Goal: Task Accomplishment & Management: Use online tool/utility

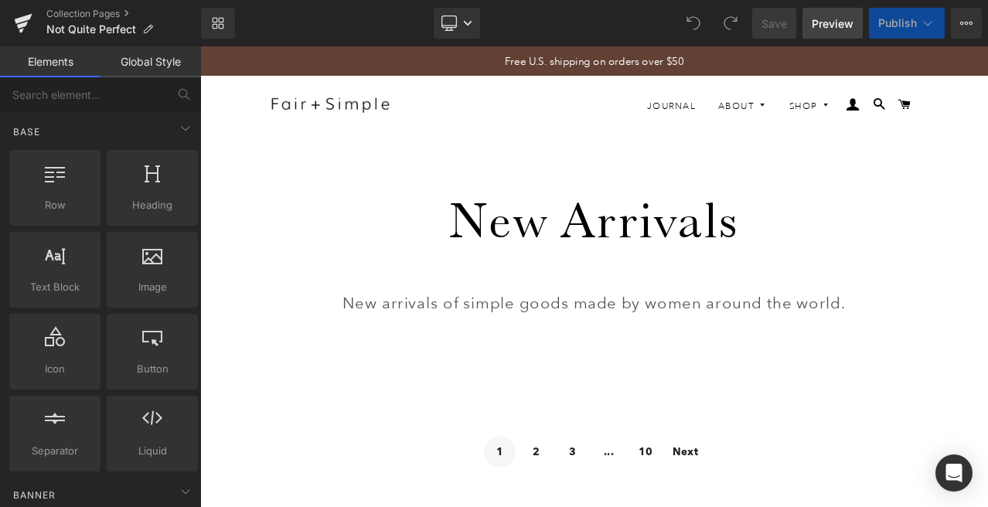
click at [835, 22] on span "Preview" at bounding box center [832, 23] width 42 height 16
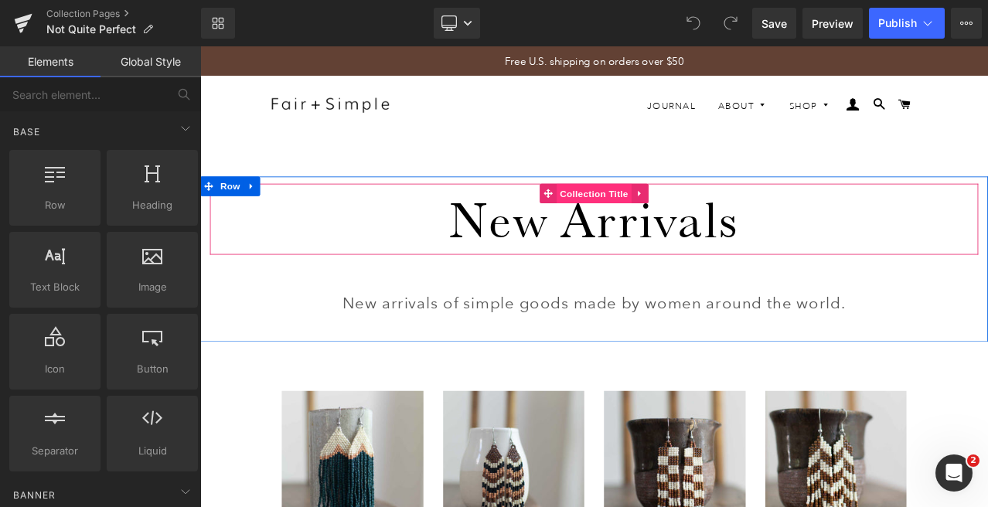
click at [662, 223] on span "Collection Title" at bounding box center [668, 220] width 89 height 23
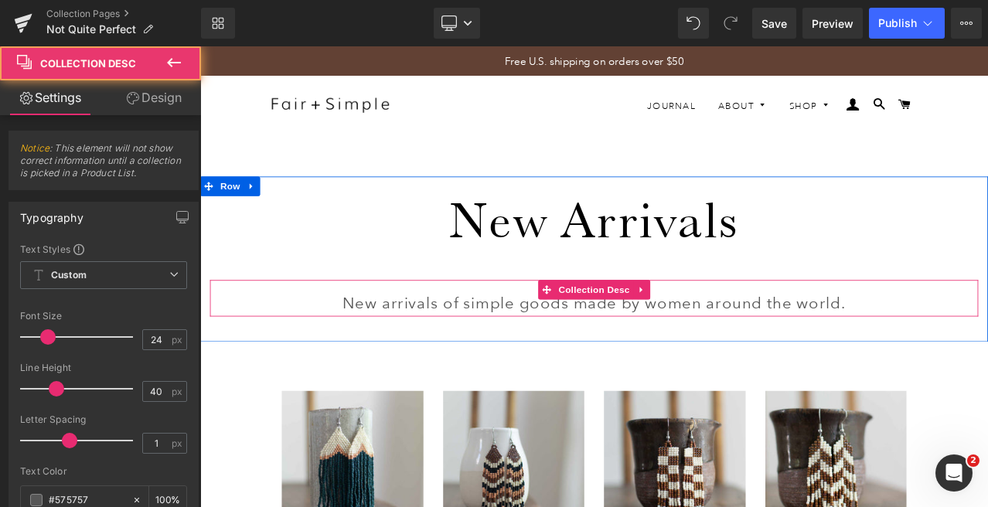
click at [640, 350] on p "New arrivals of simple goods made by women around the world." at bounding box center [668, 351] width 912 height 31
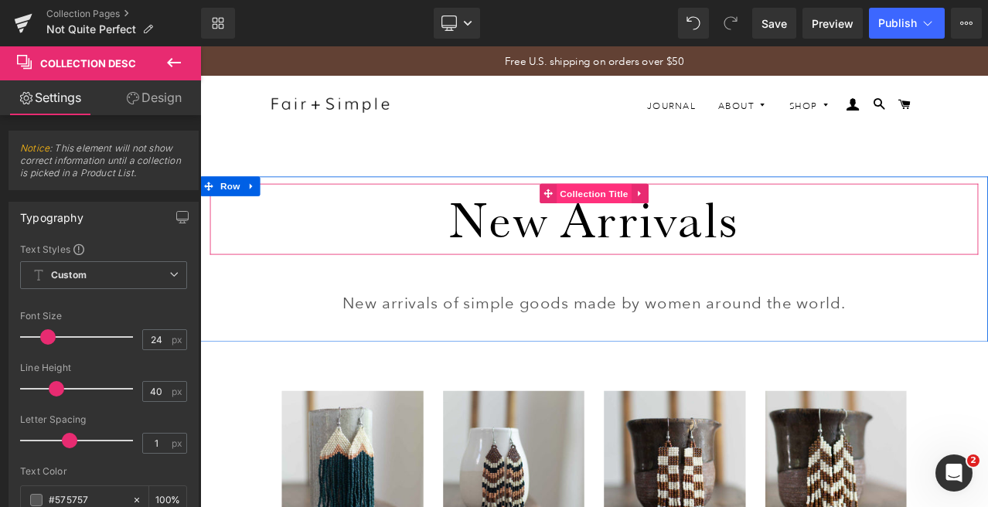
click at [677, 215] on span "Collection Title" at bounding box center [668, 220] width 89 height 23
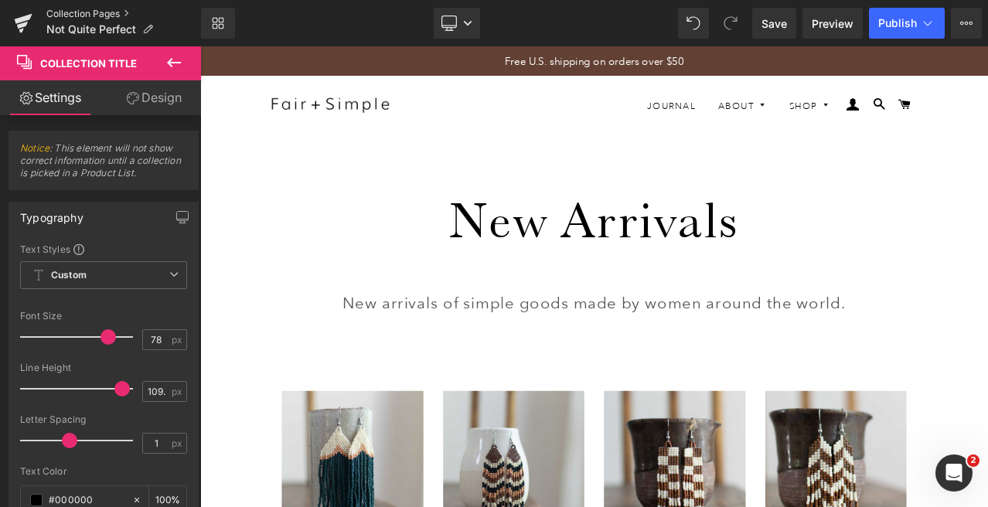
click at [93, 12] on link "Collection Pages" at bounding box center [123, 14] width 155 height 12
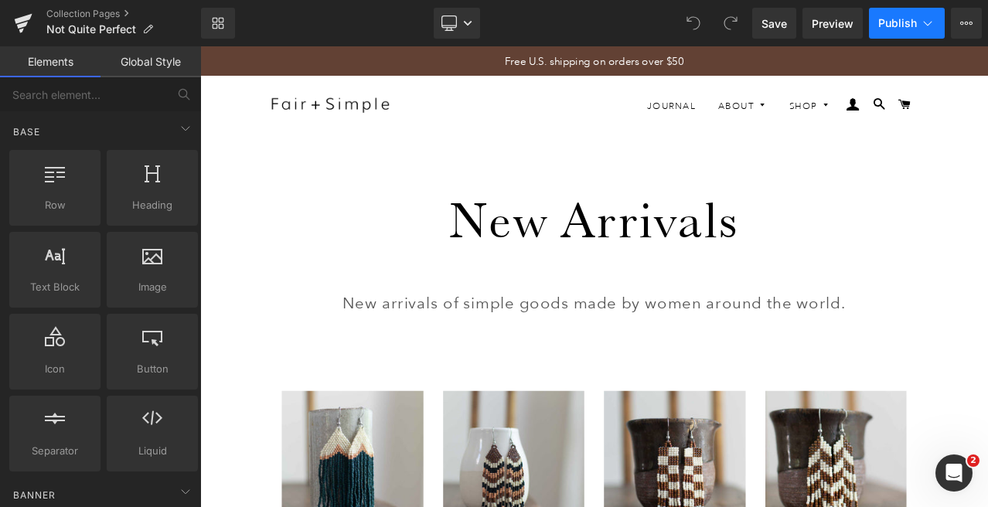
click at [893, 22] on span "Publish" at bounding box center [897, 23] width 39 height 12
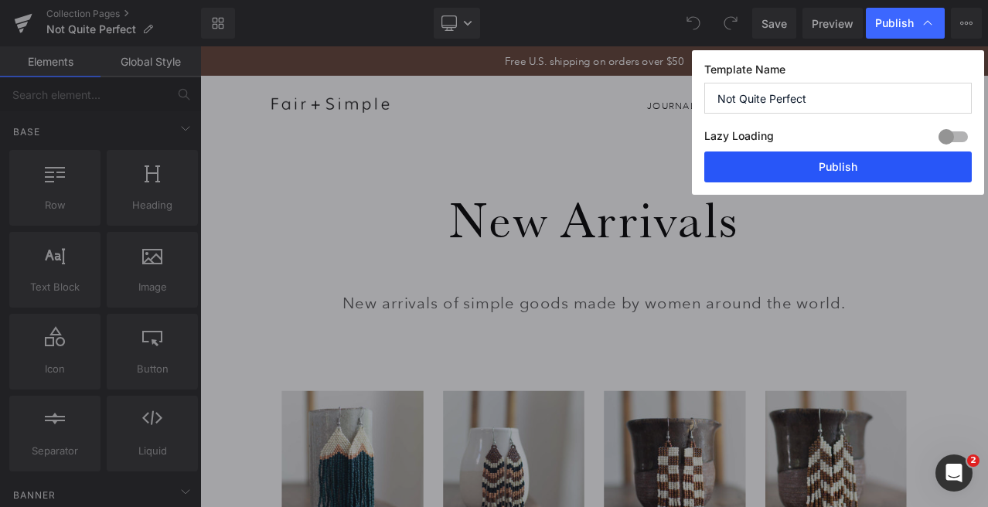
click at [847, 165] on button "Publish" at bounding box center [837, 166] width 267 height 31
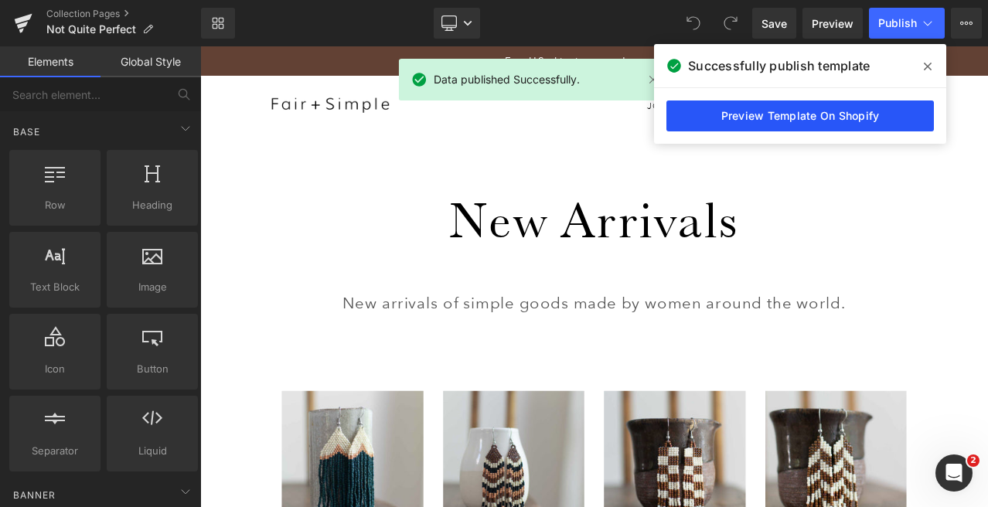
click at [790, 113] on link "Preview Template On Shopify" at bounding box center [799, 115] width 267 height 31
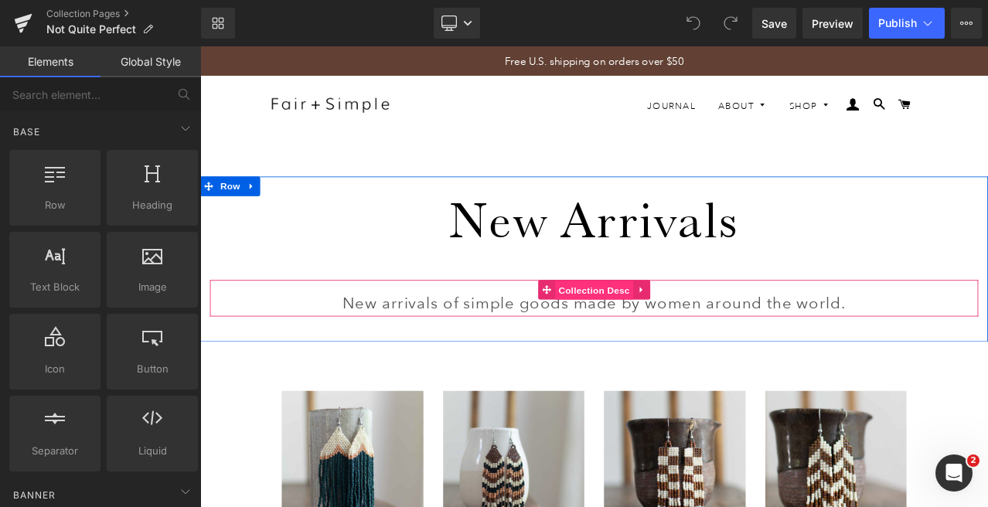
click at [661, 340] on span "Collection Desc" at bounding box center [667, 336] width 93 height 23
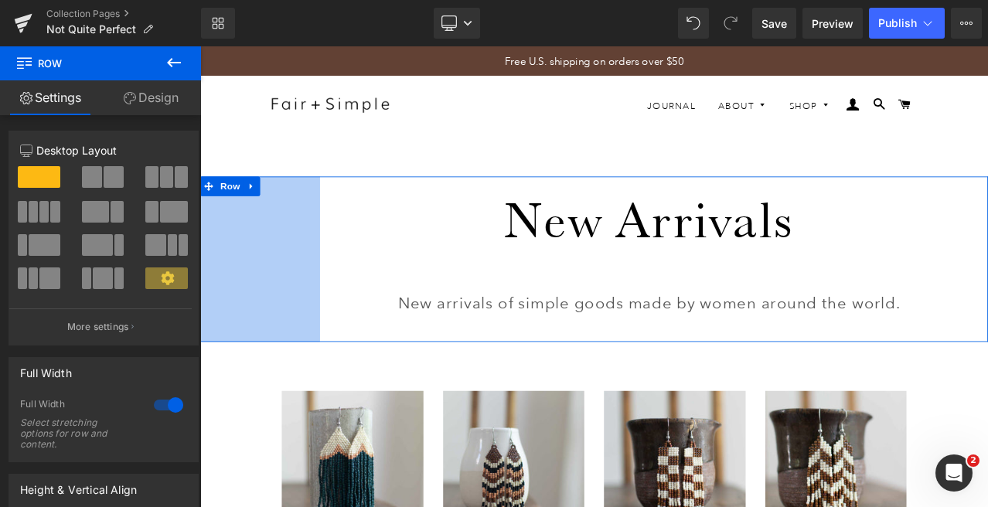
drag, startPoint x: 209, startPoint y: 342, endPoint x: 349, endPoint y: 333, distance: 140.1
click at [340, 339] on div "184px" at bounding box center [271, 299] width 142 height 196
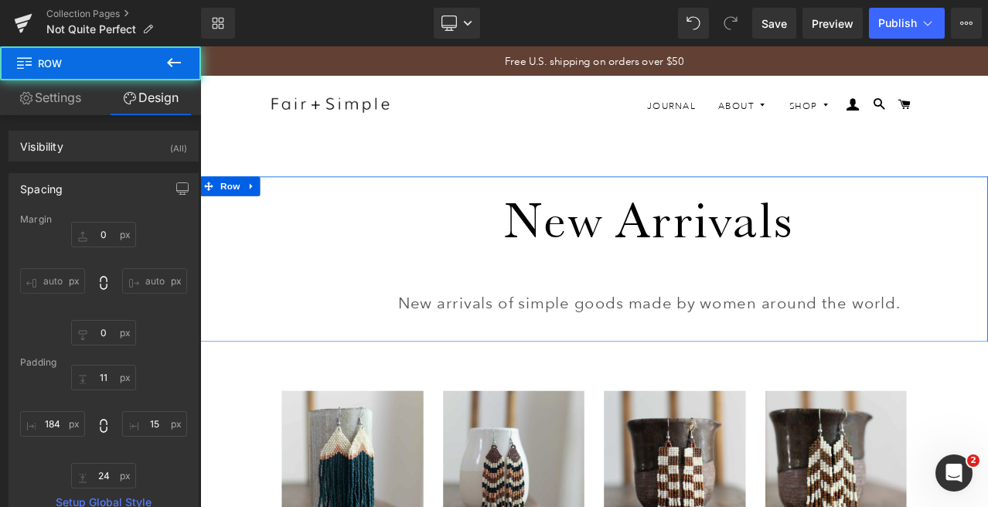
click at [987, 318] on div "New Arrivals Collection Title New arrivals of simple goods made by women around…" at bounding box center [732, 293] width 781 height 169
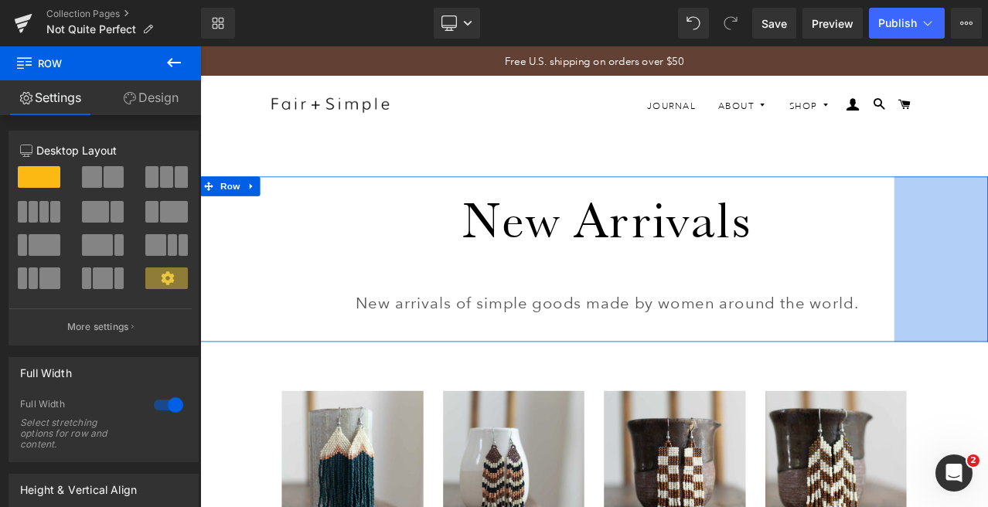
drag, startPoint x: 1131, startPoint y: 309, endPoint x: 1006, endPoint y: 311, distance: 125.2
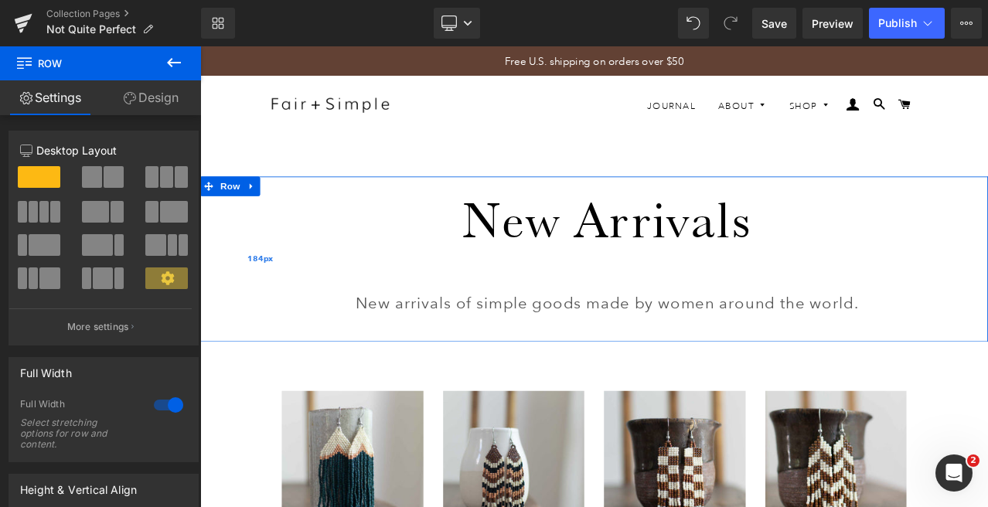
click at [299, 327] on div "184px" at bounding box center [271, 299] width 142 height 196
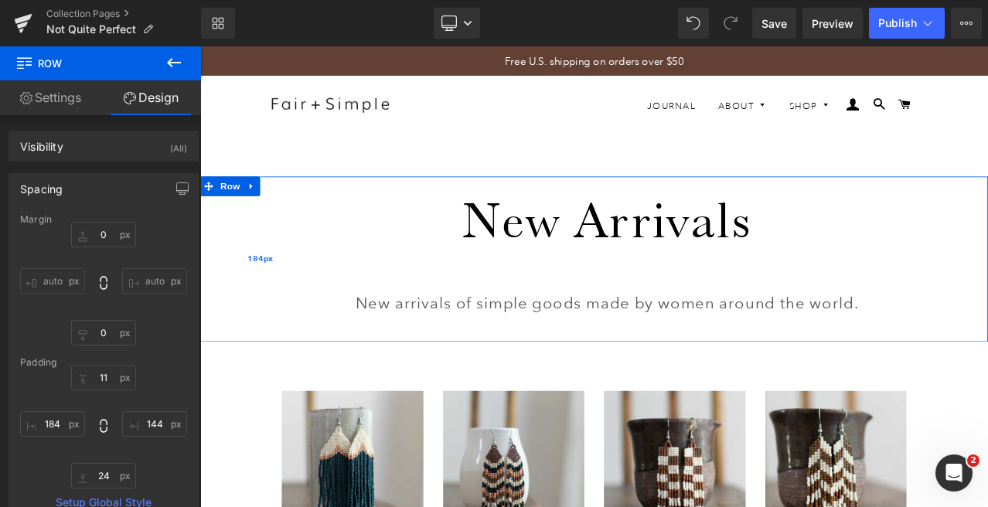
type input "0"
type input "11"
type input "144"
type input "24"
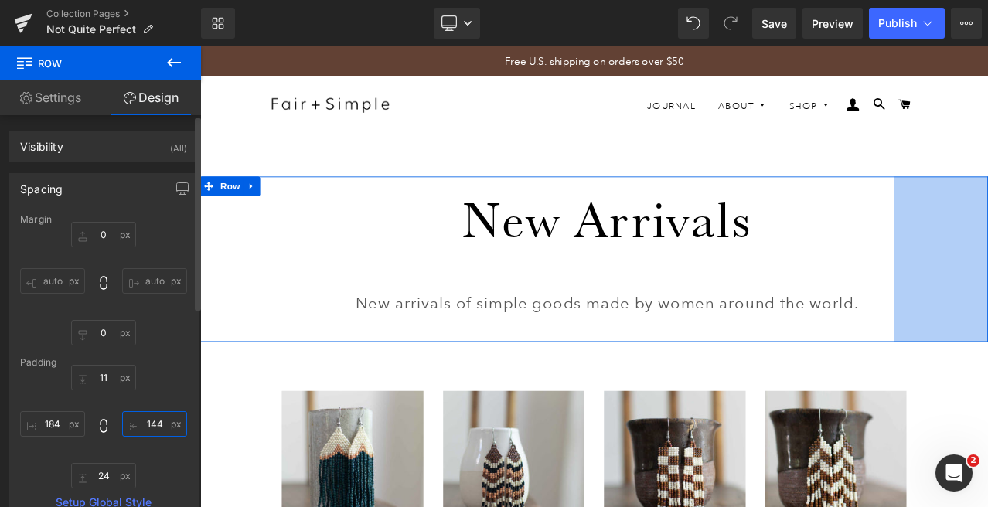
click at [149, 422] on input "144" at bounding box center [154, 424] width 65 height 26
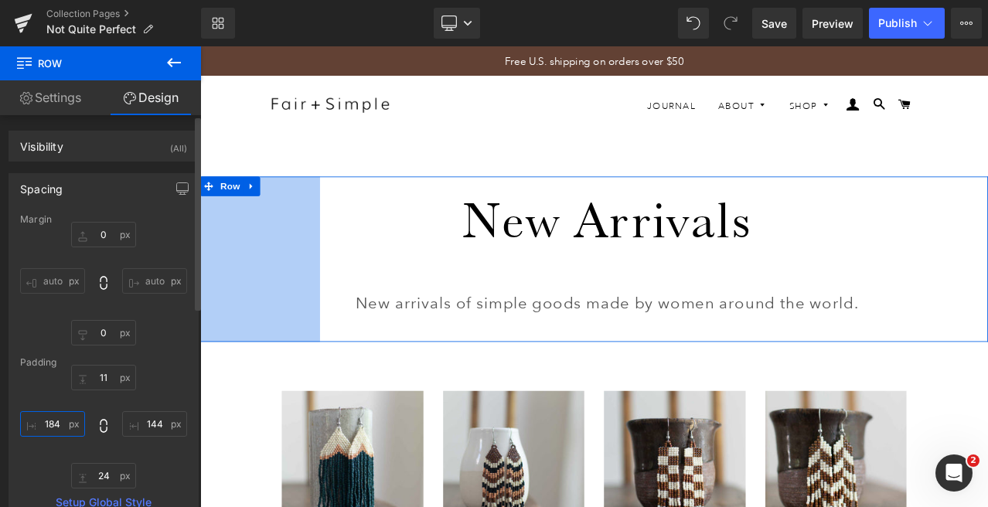
click at [52, 424] on input "184" at bounding box center [52, 424] width 65 height 26
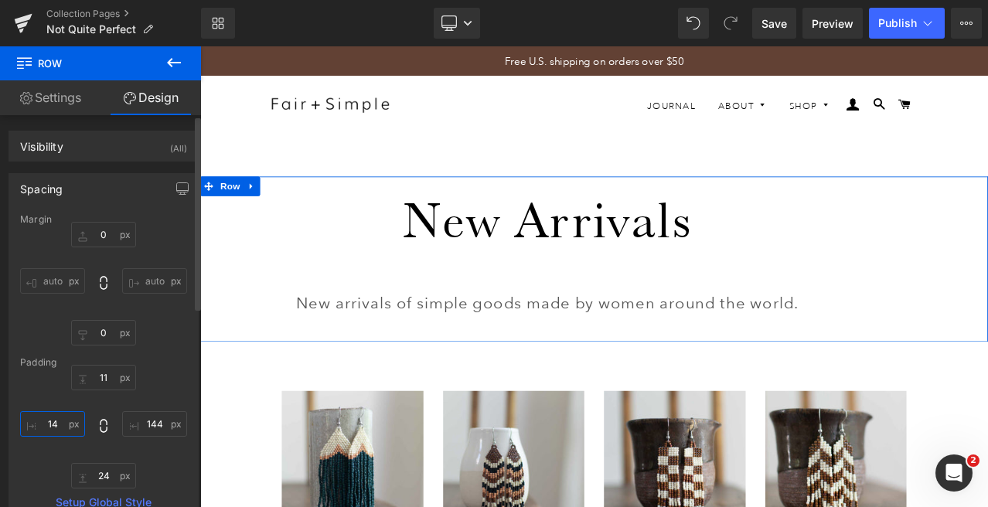
type input "144"
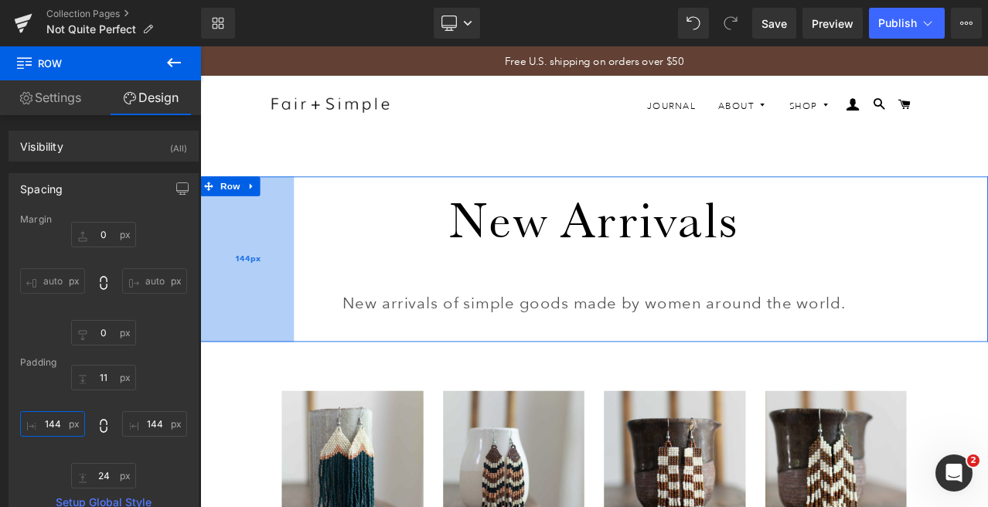
click at [300, 384] on div "144px" at bounding box center [255, 299] width 111 height 196
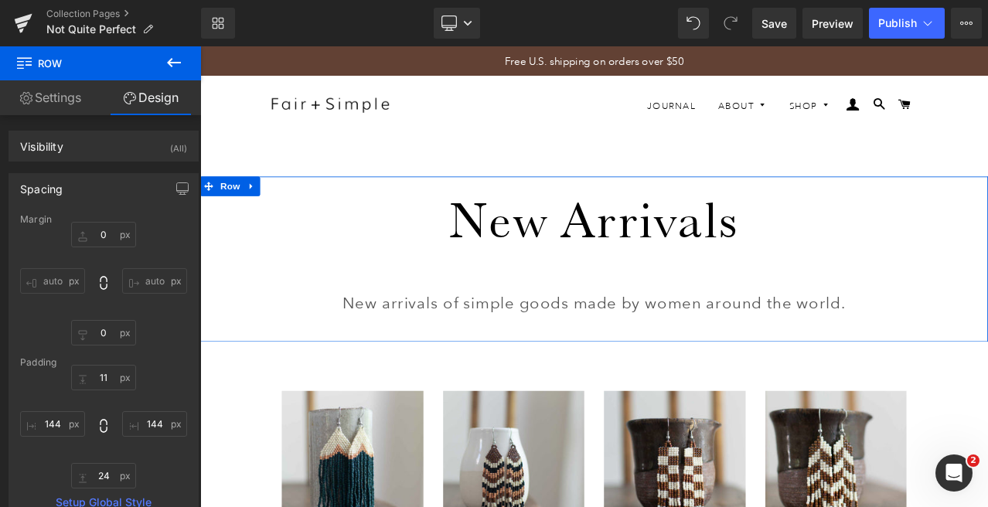
click at [367, 380] on div "New Arrivals Collection Title New arrivals of simple goods made by women around…" at bounding box center [667, 299] width 935 height 196
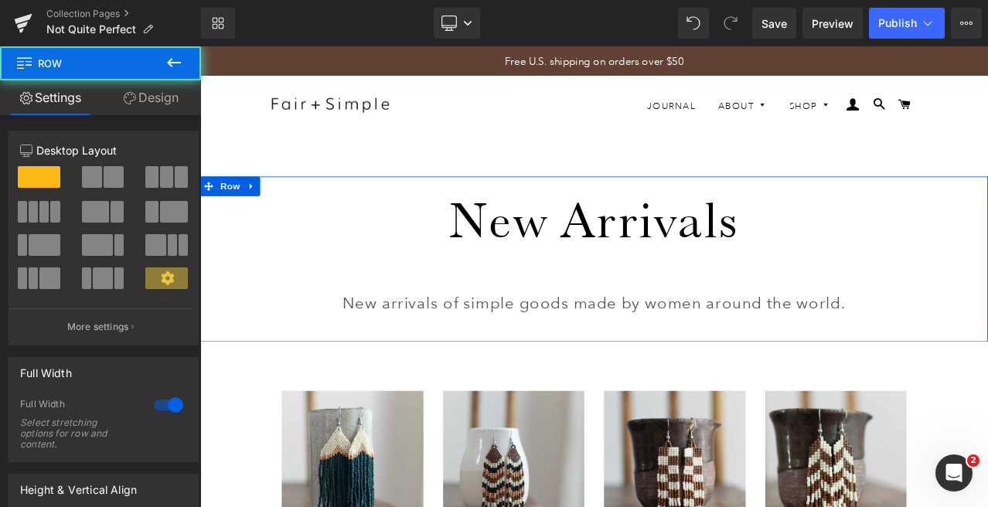
click at [373, 352] on p "New arrivals of simple goods made by women around the world." at bounding box center [667, 351] width 713 height 31
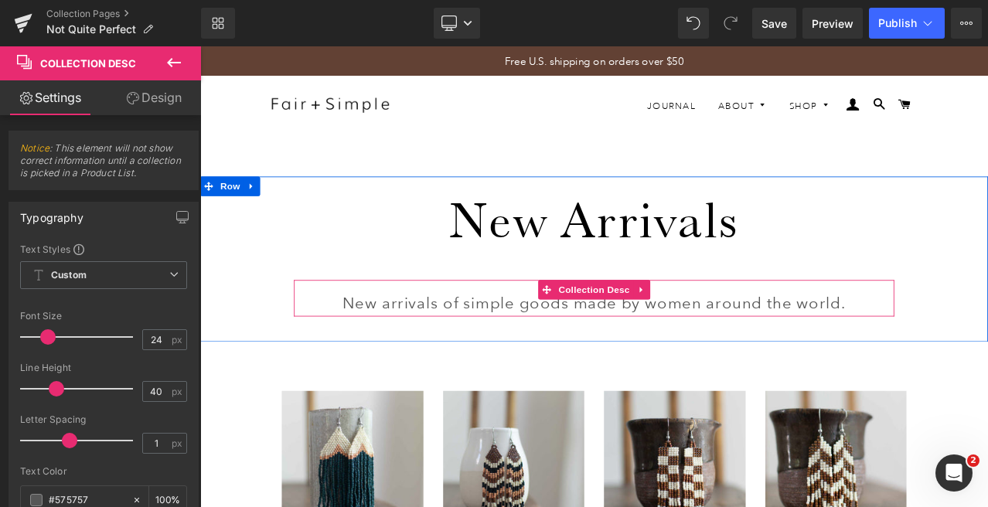
click at [318, 345] on p "New arrivals of simple goods made by women around the world." at bounding box center [667, 351] width 713 height 31
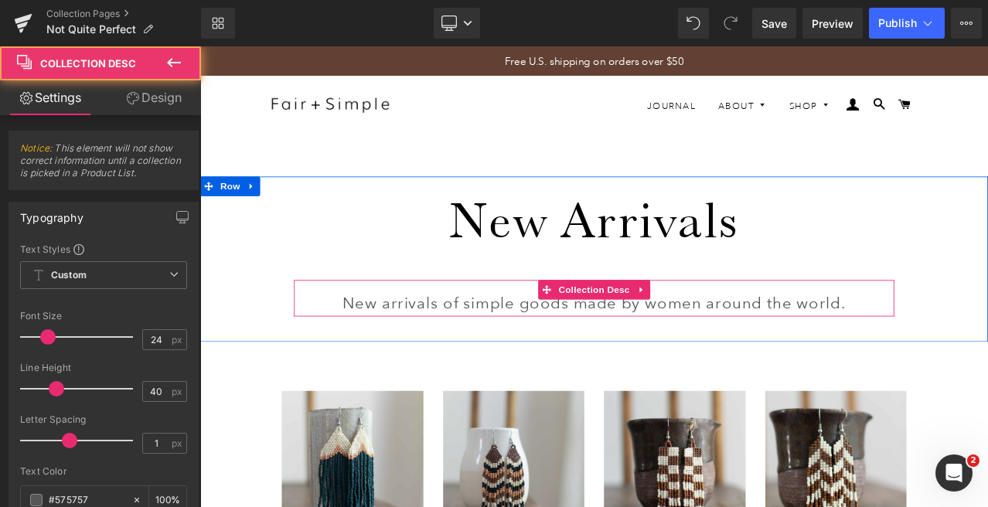
click at [411, 351] on p "New arrivals of simple goods made by women around the world." at bounding box center [667, 351] width 713 height 31
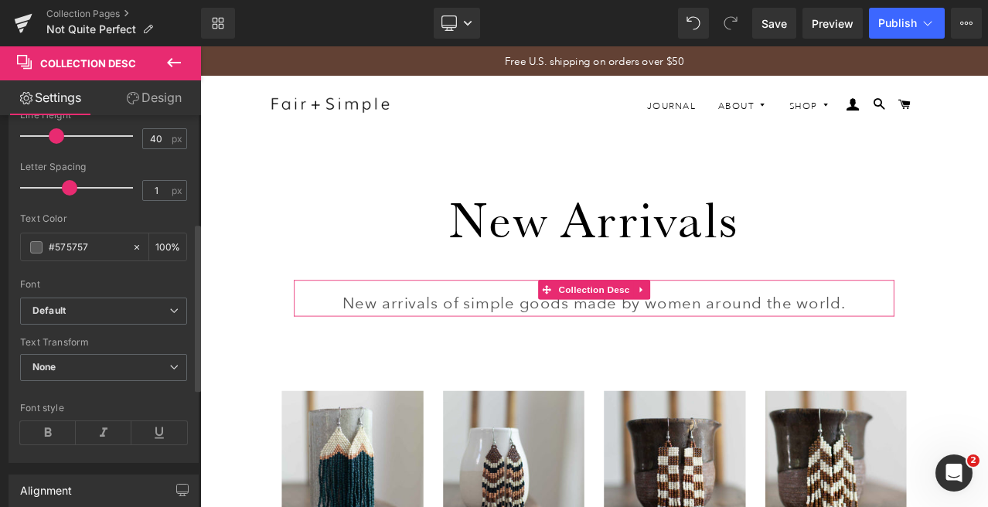
scroll to position [258, 0]
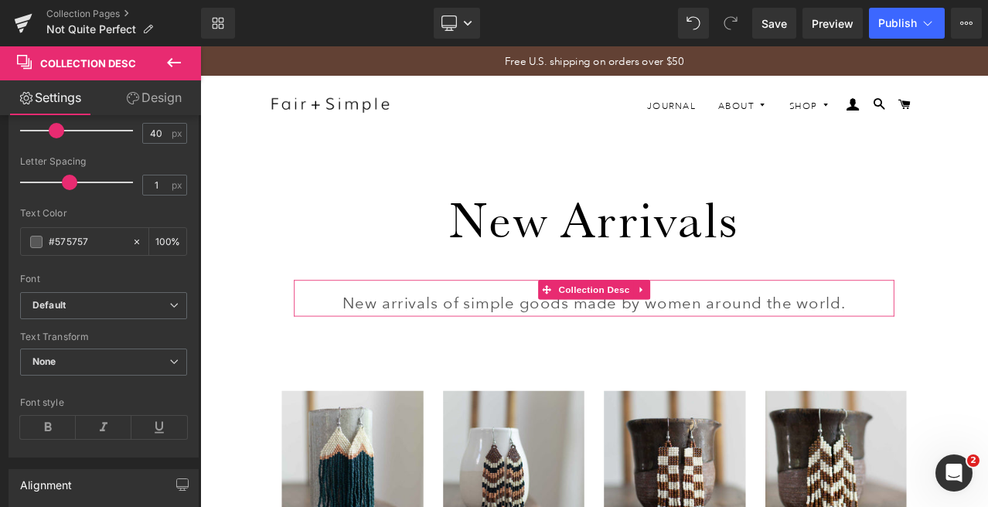
click at [151, 104] on link "Design" at bounding box center [154, 97] width 100 height 35
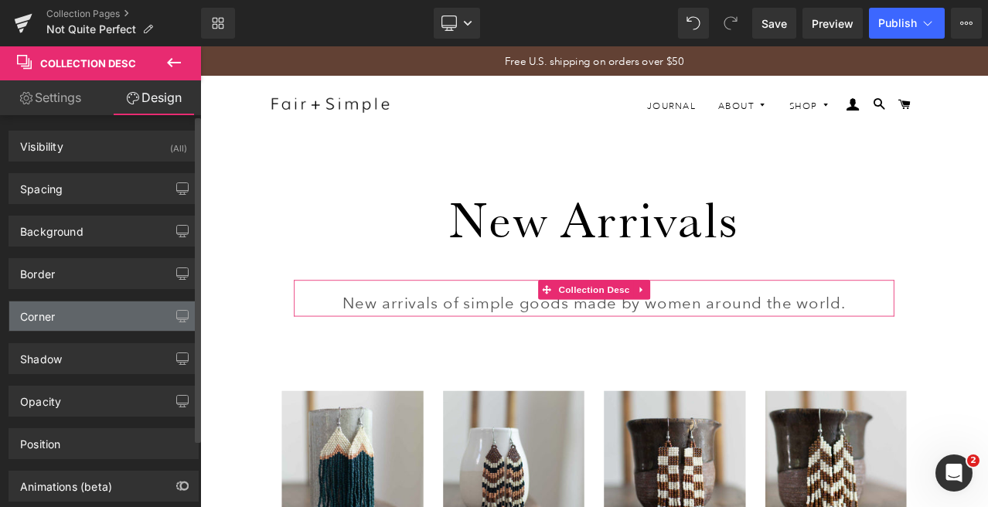
click at [95, 315] on div "Corner" at bounding box center [103, 315] width 189 height 29
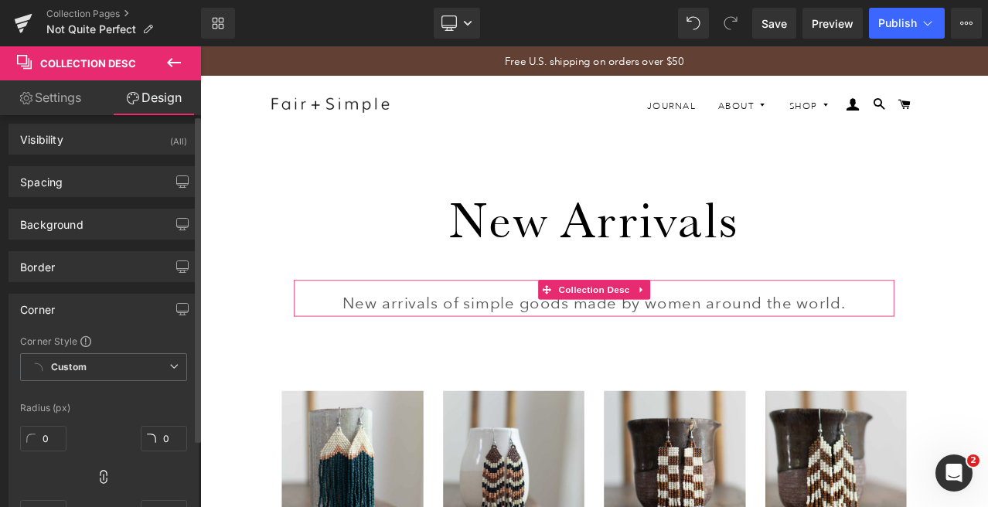
scroll to position [0, 0]
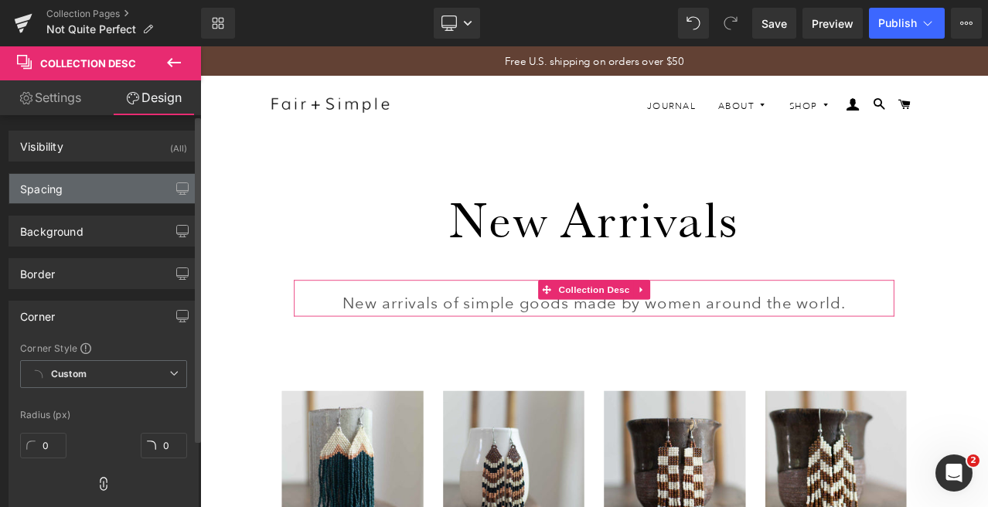
click at [68, 178] on div "Spacing" at bounding box center [103, 188] width 189 height 29
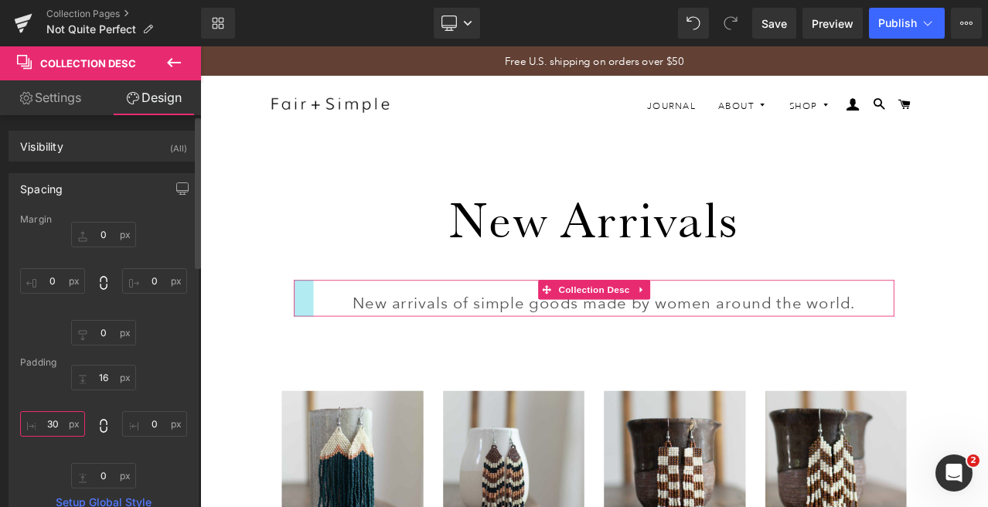
drag, startPoint x: 57, startPoint y: 424, endPoint x: 40, endPoint y: 424, distance: 17.0
click at [40, 424] on input "30" at bounding box center [52, 424] width 65 height 26
type input "50"
click at [141, 427] on input "0" at bounding box center [154, 424] width 65 height 26
type input "50"
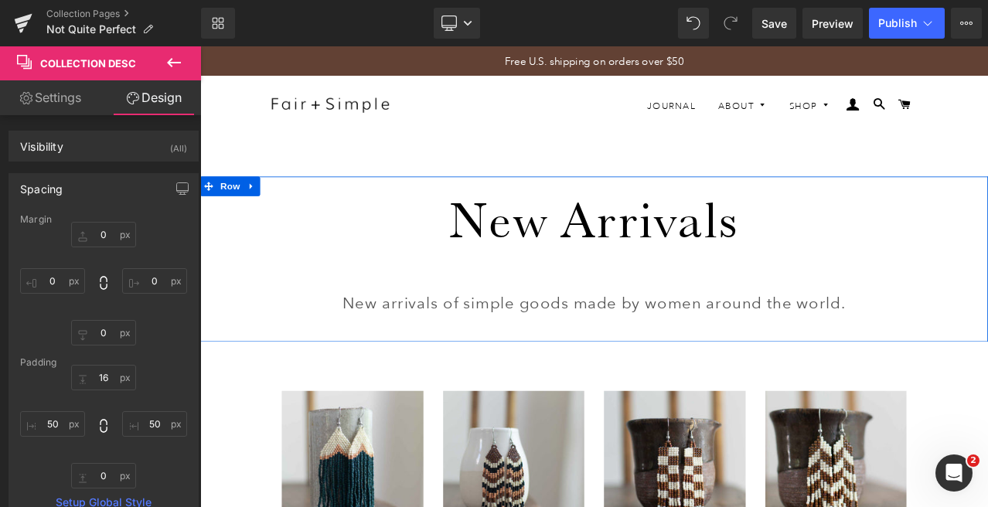
click at [435, 260] on h1 "New Arrivals" at bounding box center [667, 251] width 713 height 84
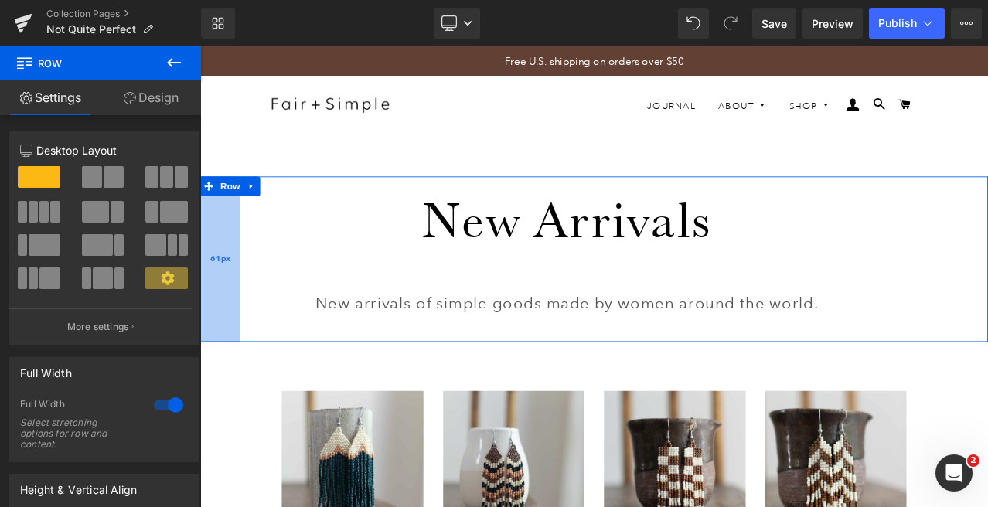
drag, startPoint x: 266, startPoint y: 249, endPoint x: 241, endPoint y: 248, distance: 24.7
click at [241, 248] on div "61px" at bounding box center [223, 299] width 47 height 196
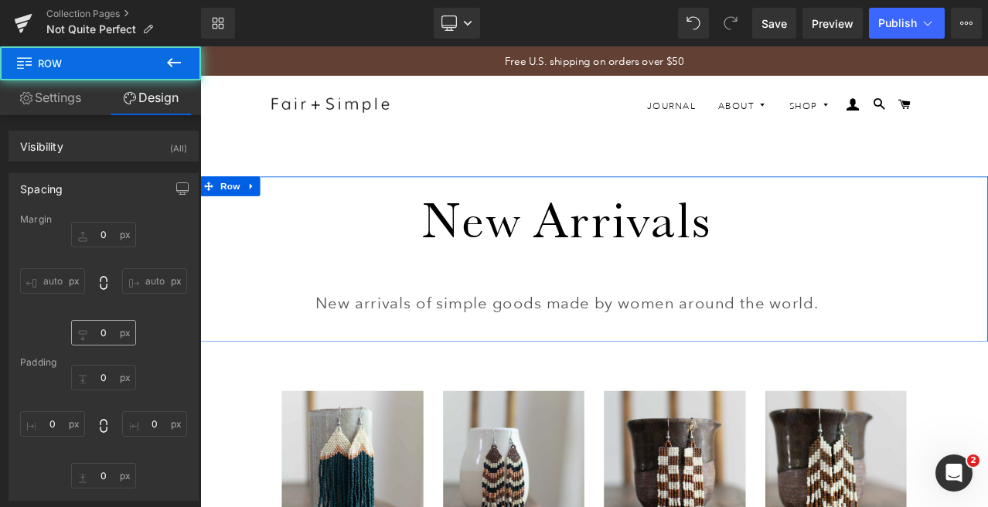
type input "0"
type input "11"
type input "144"
type input "24"
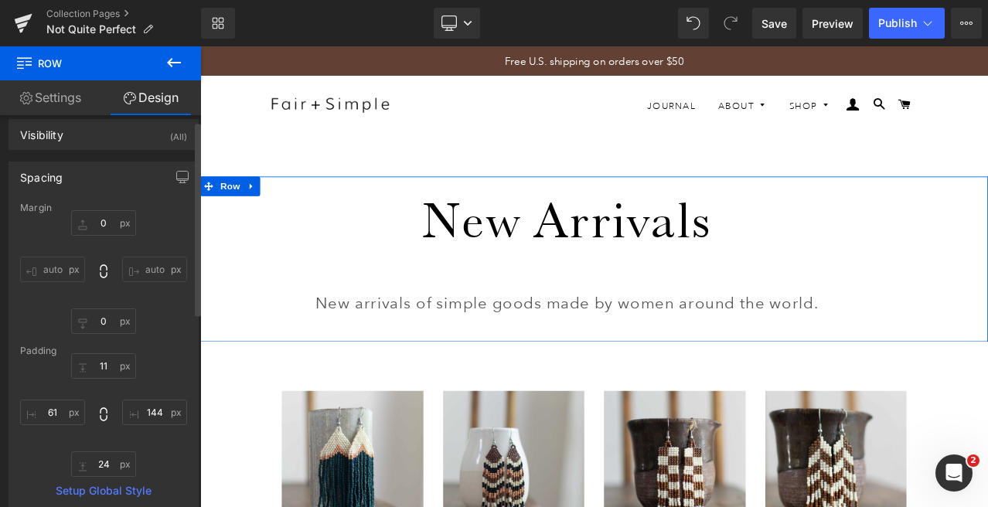
scroll to position [12, 0]
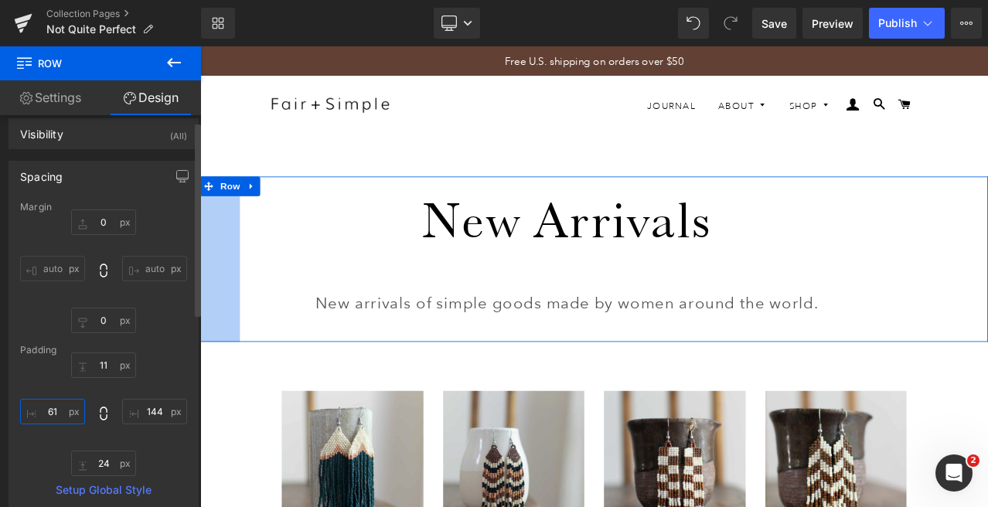
click at [37, 413] on input "61" at bounding box center [52, 412] width 65 height 26
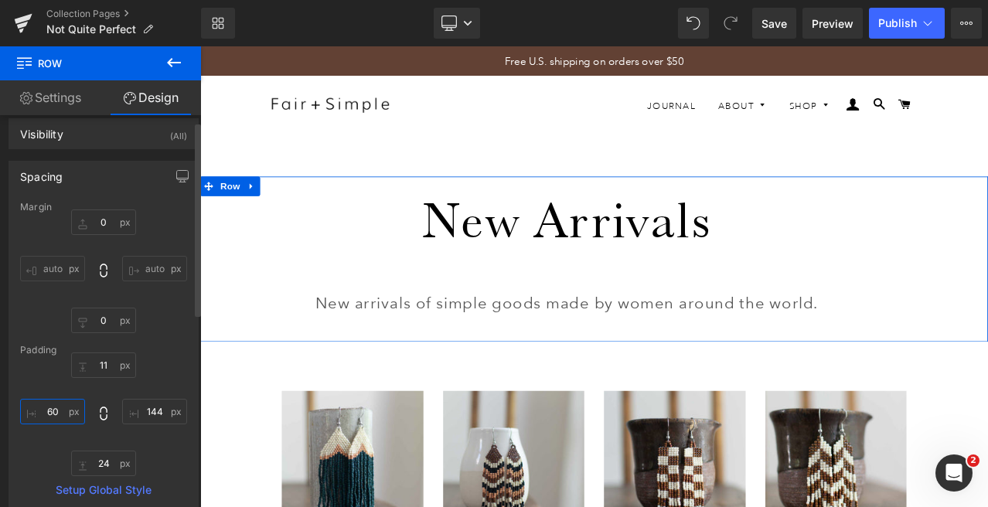
type input "60"
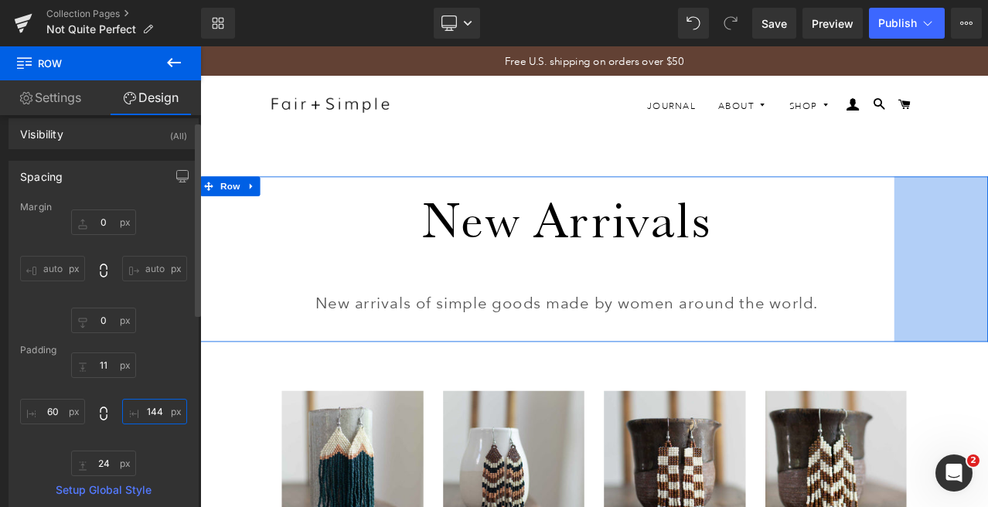
click at [156, 409] on input "144" at bounding box center [154, 412] width 65 height 26
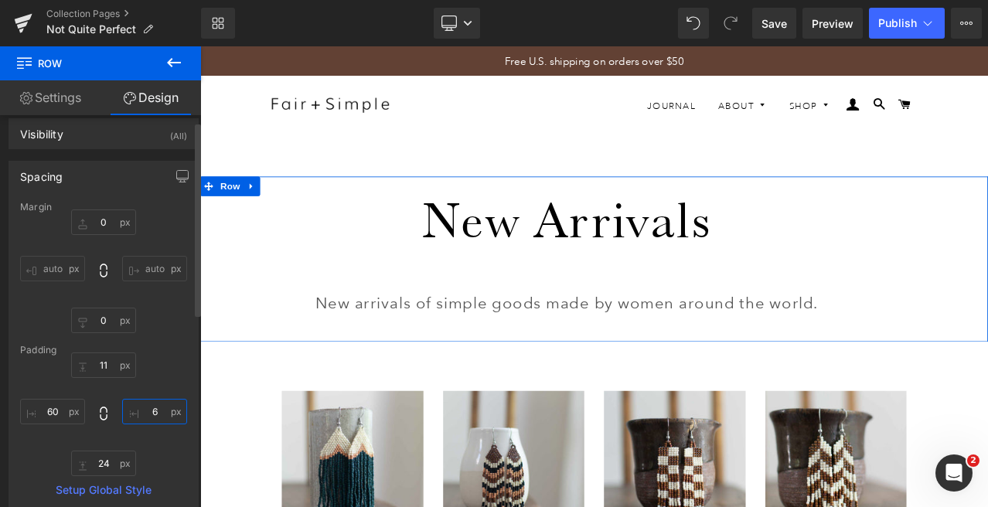
type input "60"
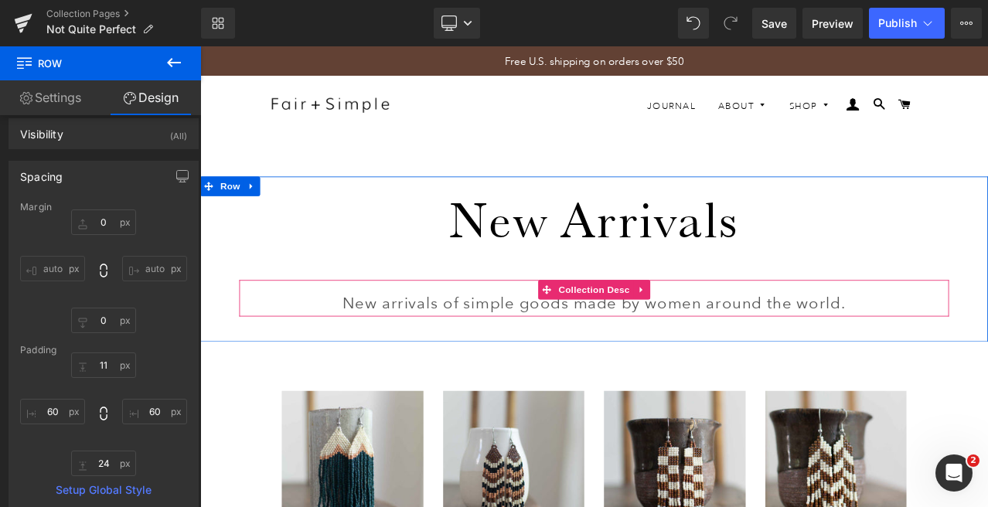
click at [664, 349] on p "New arrivals of simple goods made by women around the world." at bounding box center [667, 351] width 765 height 31
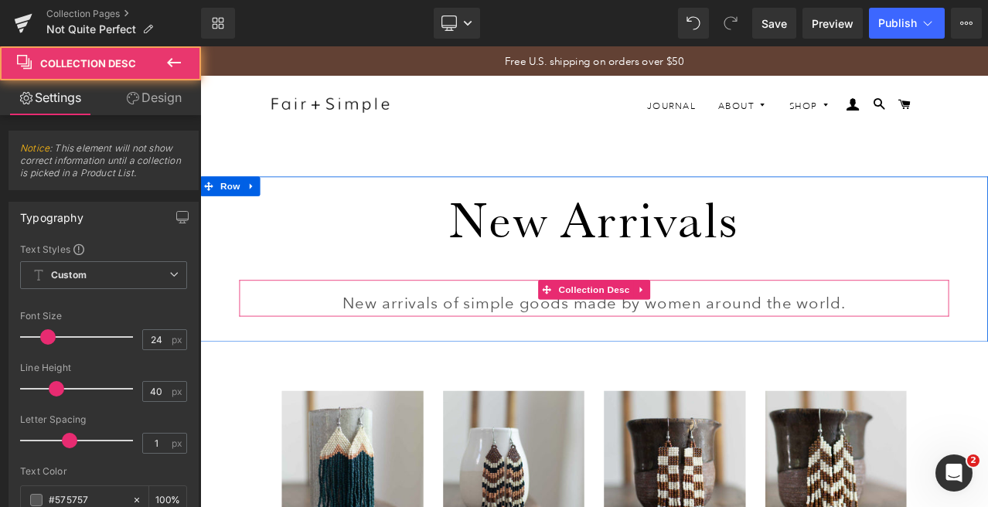
click at [315, 352] on p "New arrivals of simple goods made by women around the world." at bounding box center [667, 351] width 765 height 31
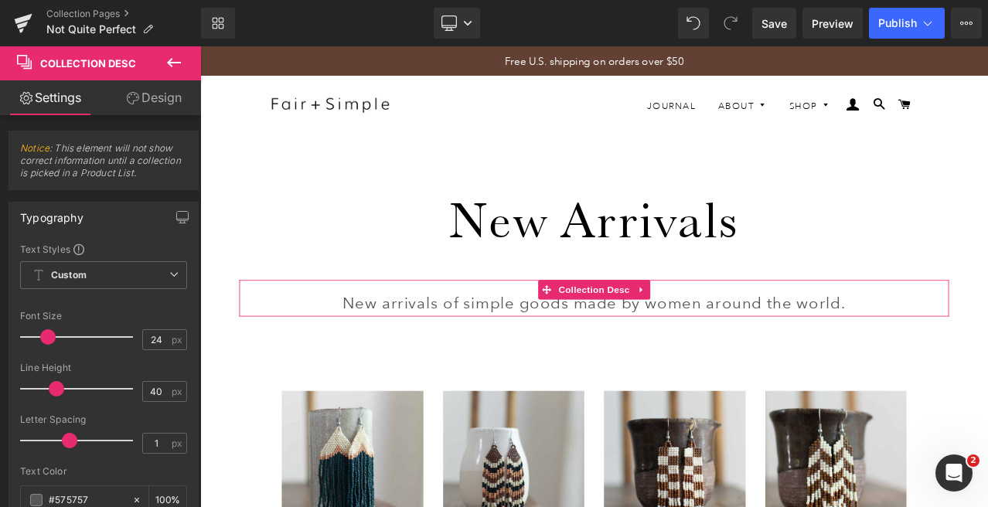
click at [145, 83] on link "Design" at bounding box center [154, 97] width 100 height 35
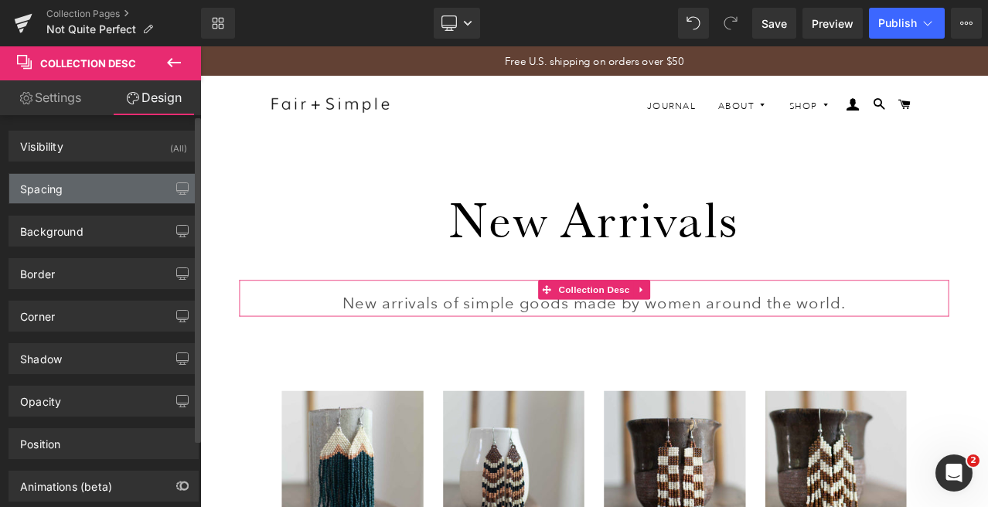
type input "0"
type input "16"
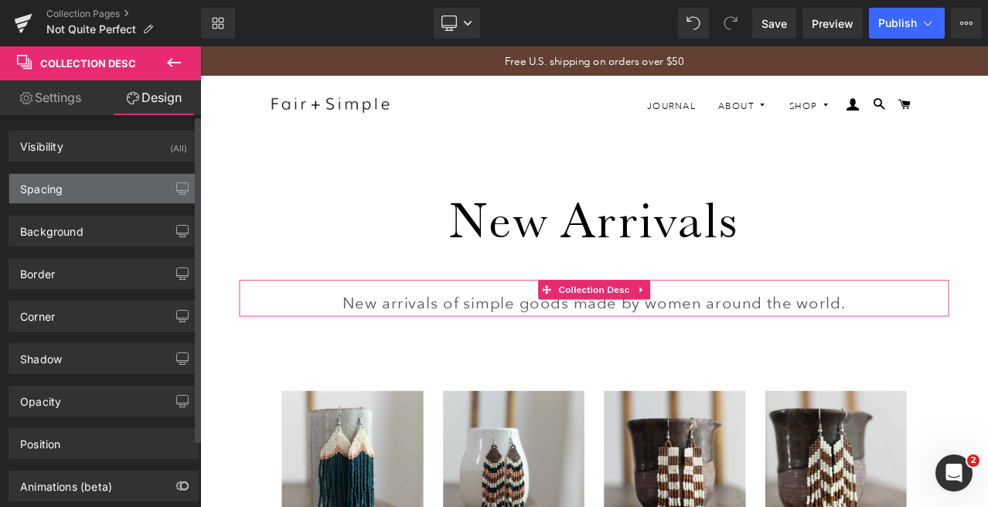
type input "50"
type input "0"
click at [87, 197] on div "Spacing" at bounding box center [103, 188] width 189 height 29
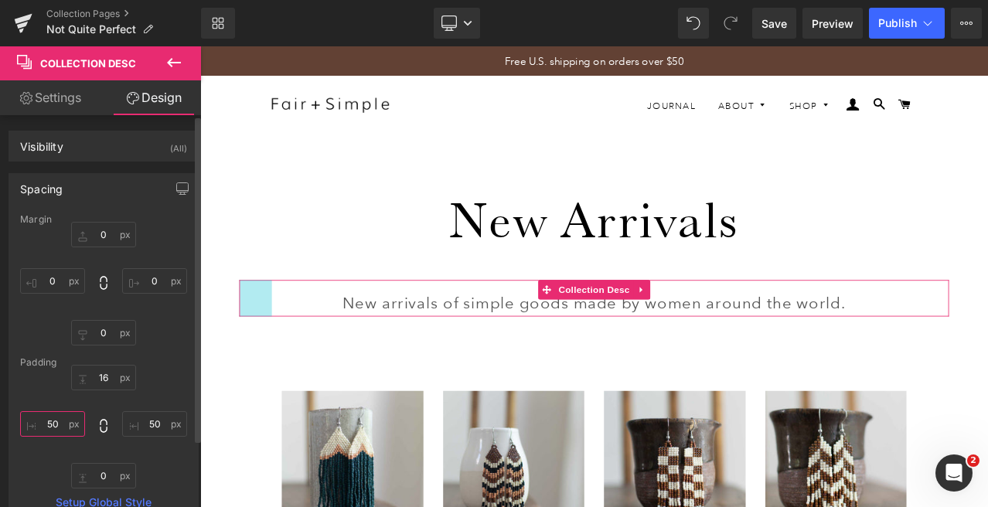
click at [53, 424] on input "50" at bounding box center [52, 424] width 65 height 26
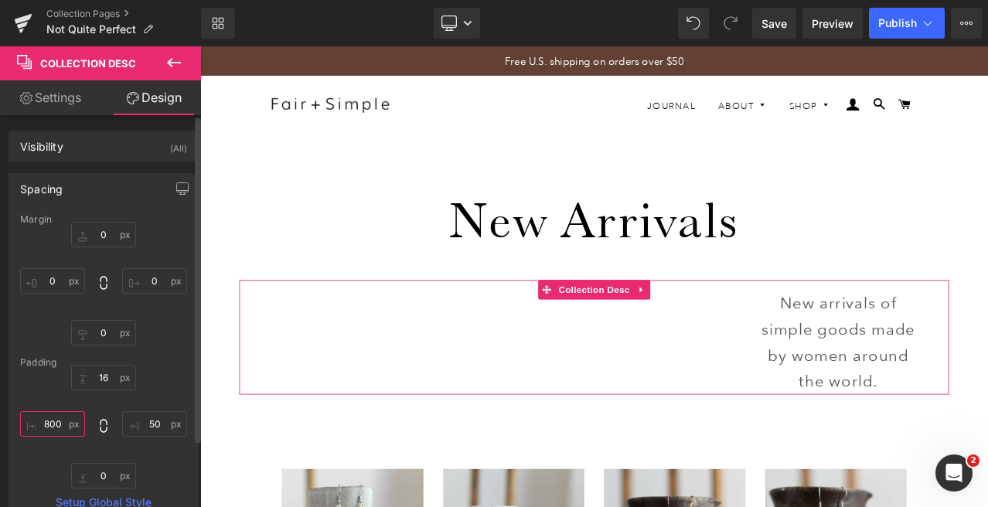
type input "800"
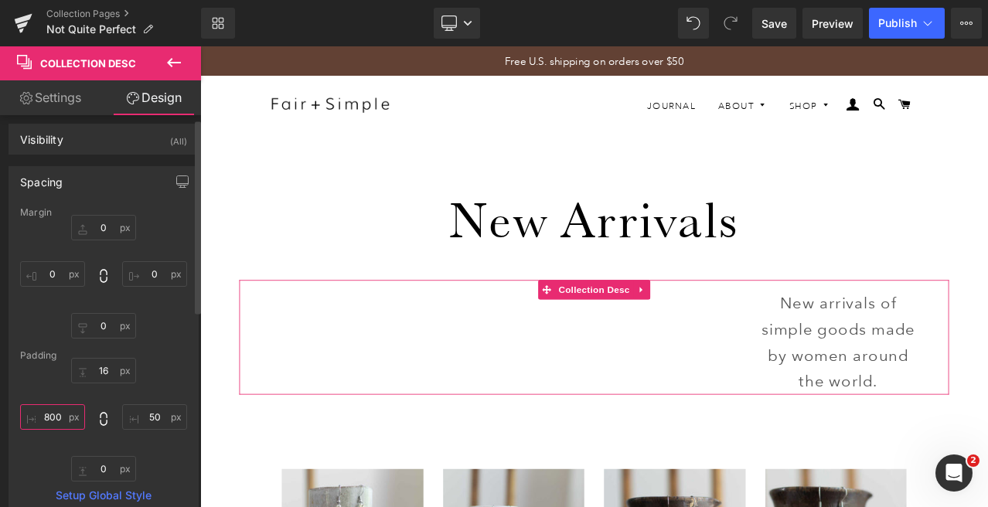
click at [56, 418] on input "800" at bounding box center [52, 417] width 65 height 26
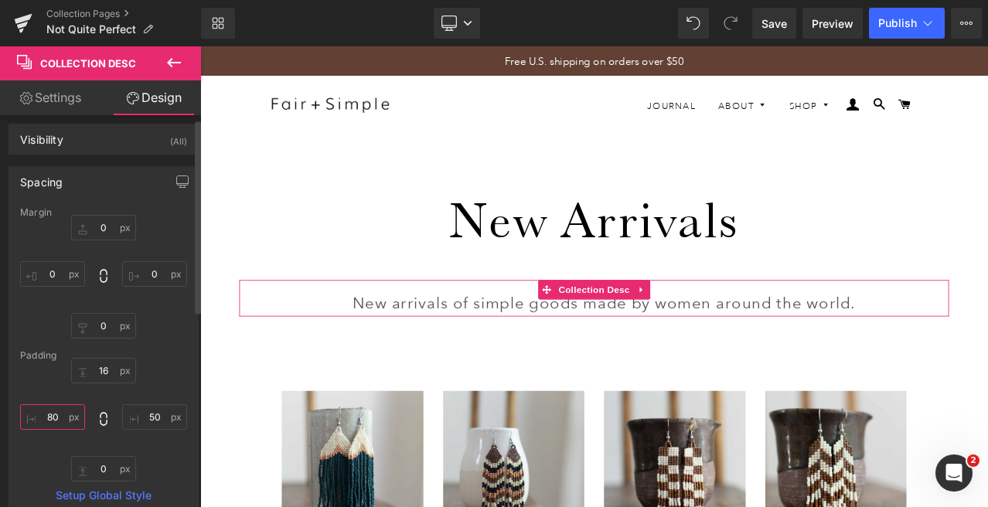
type input "80"
click at [142, 418] on input "50" at bounding box center [154, 417] width 65 height 26
type input "80"
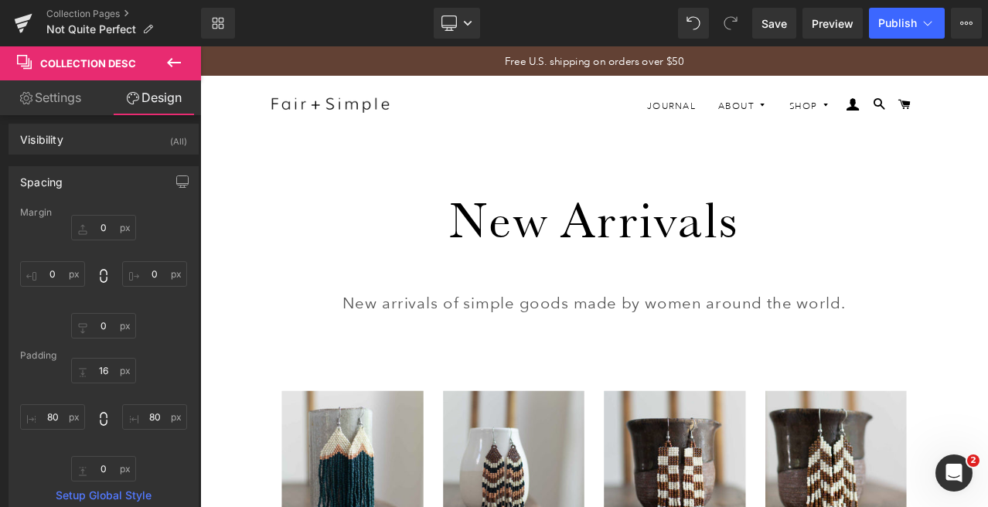
click at [274, 388] on div "New Arrivals Collection Title New arrivals of simple goods made by women around…" at bounding box center [667, 299] width 935 height 196
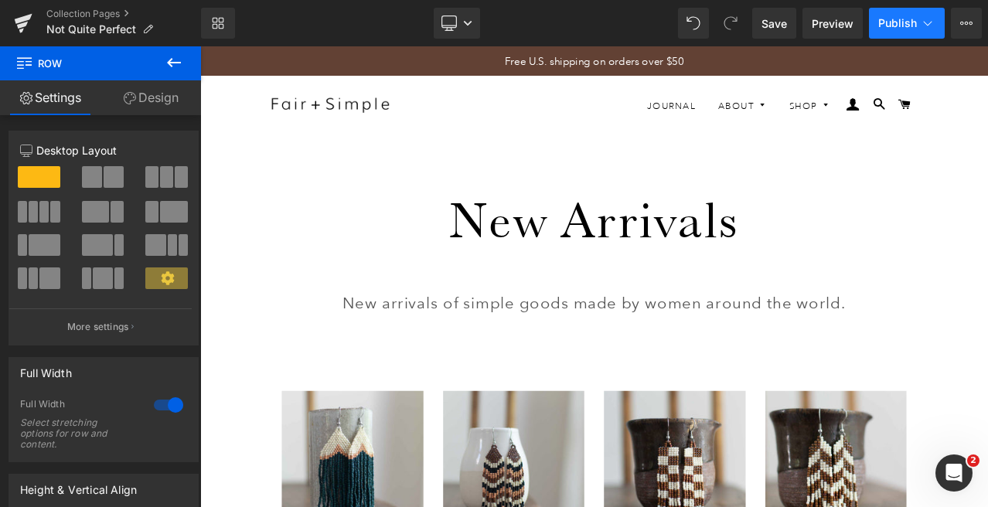
click at [884, 22] on span "Publish" at bounding box center [897, 23] width 39 height 12
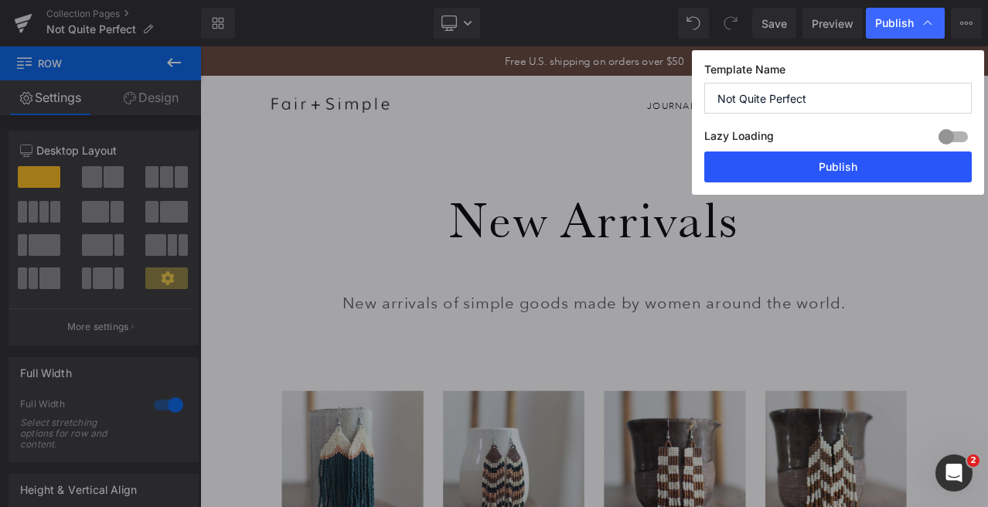
click at [814, 175] on button "Publish" at bounding box center [837, 166] width 267 height 31
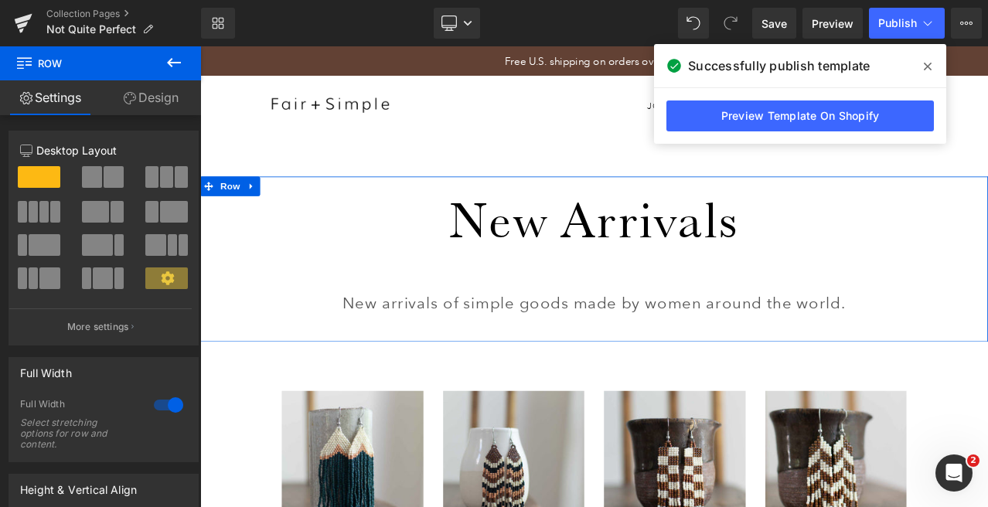
click at [200, 46] on div at bounding box center [200, 46] width 0 height 0
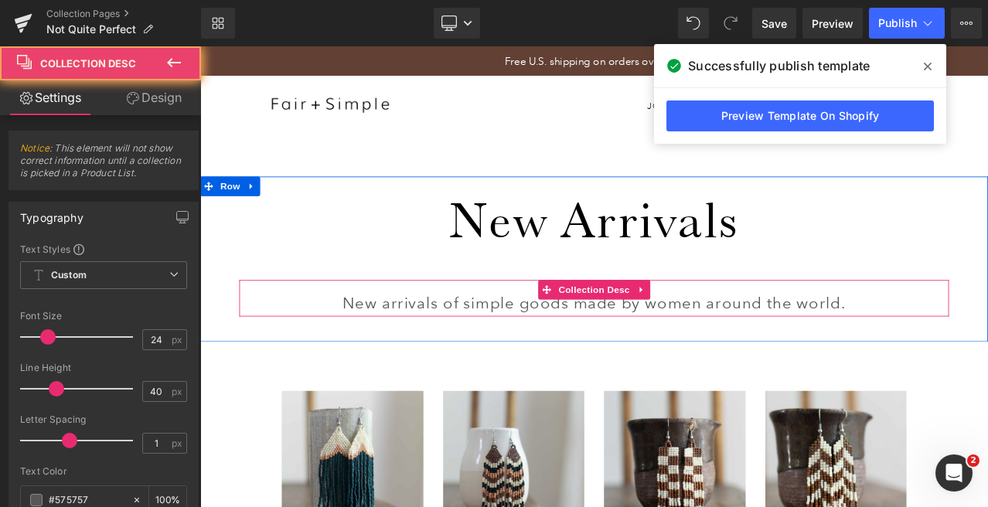
click at [558, 354] on p "New arrivals of simple goods made by women around the world." at bounding box center [667, 351] width 719 height 31
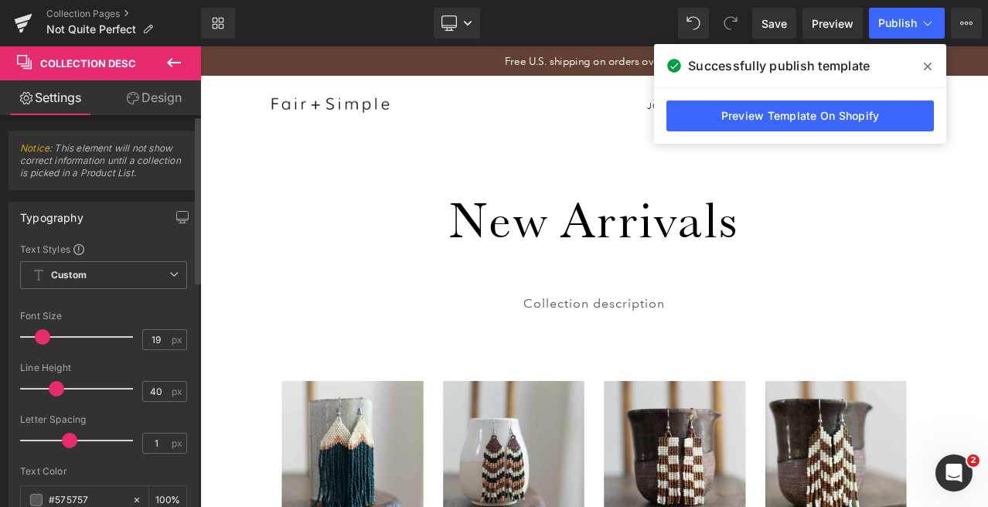
type input "20"
click at [43, 335] on span at bounding box center [43, 336] width 15 height 15
drag, startPoint x: 158, startPoint y: 392, endPoint x: 144, endPoint y: 393, distance: 14.7
click at [144, 393] on input "40" at bounding box center [156, 391] width 27 height 19
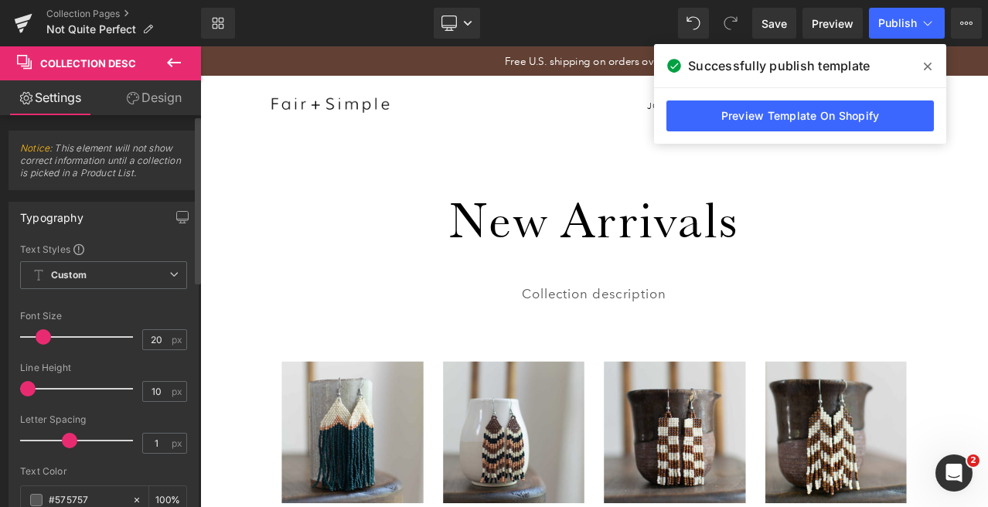
click at [168, 366] on div "Line Height" at bounding box center [103, 367] width 167 height 11
click at [888, 28] on span "Publish" at bounding box center [897, 23] width 39 height 12
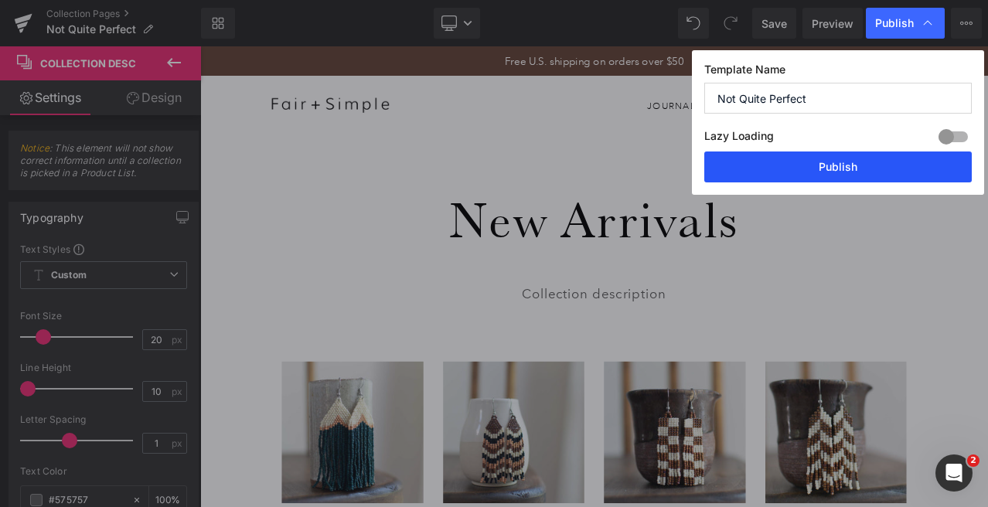
click at [825, 161] on button "Publish" at bounding box center [837, 166] width 267 height 31
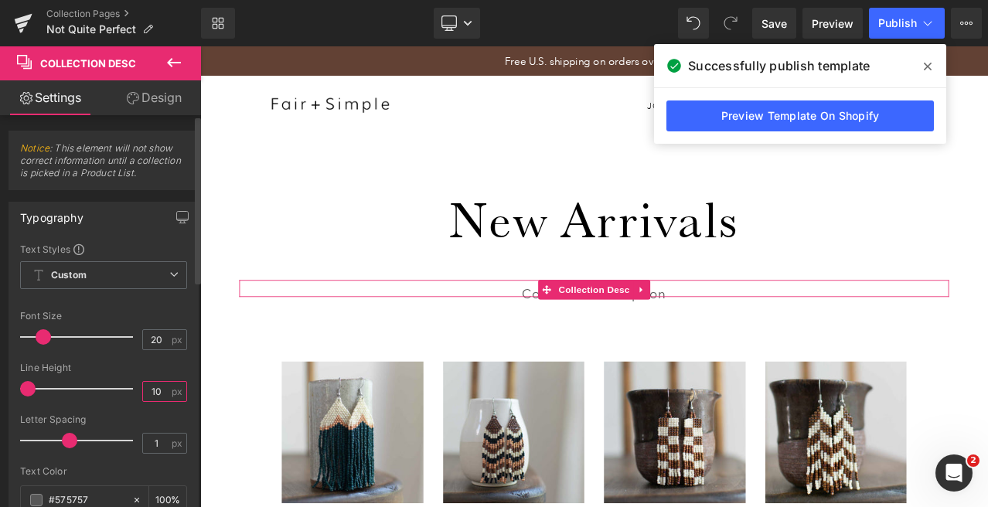
click at [145, 388] on input "10" at bounding box center [156, 391] width 27 height 19
type input "40"
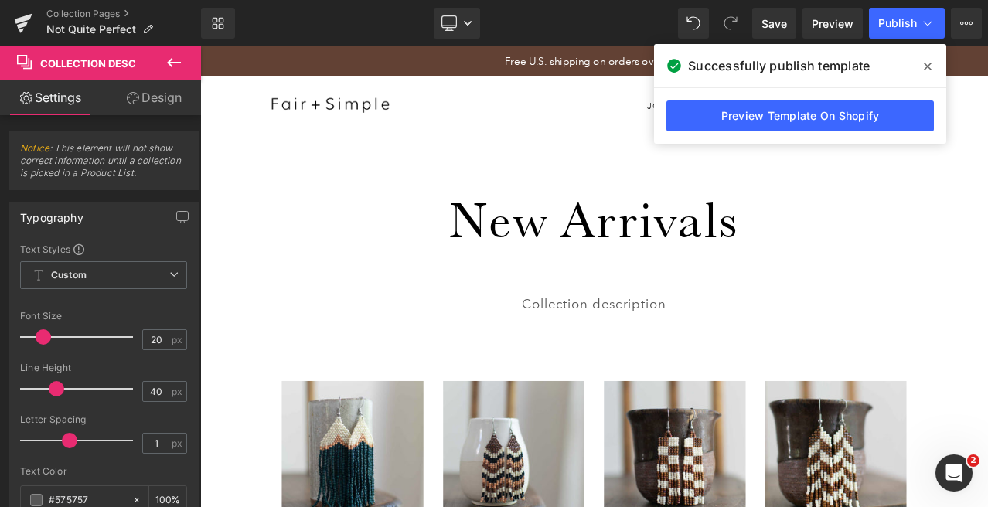
click at [264, 241] on h1 "New Arrivals" at bounding box center [668, 251] width 842 height 84
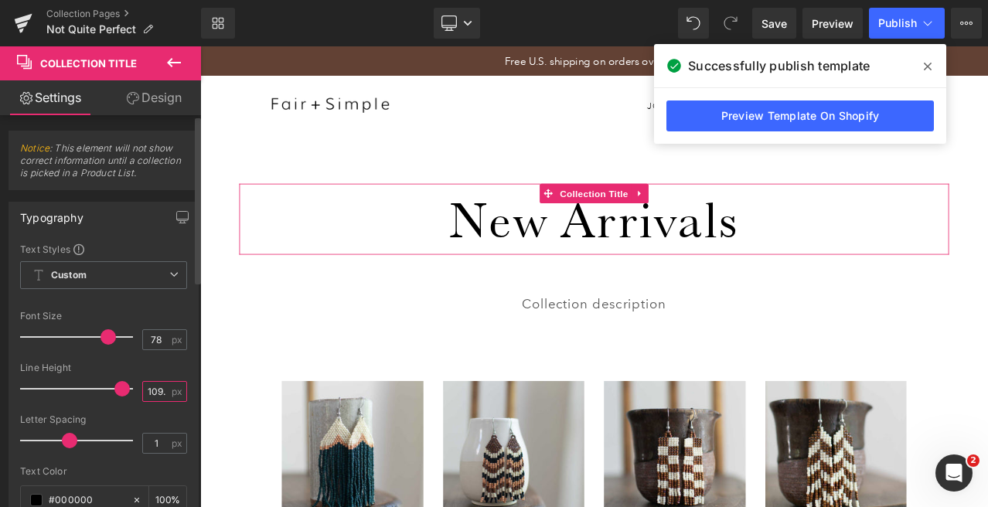
scroll to position [0, 0]
drag, startPoint x: 159, startPoint y: 391, endPoint x: 121, endPoint y: 390, distance: 38.6
click at [121, 391] on div "Line Height 109.2 px" at bounding box center [103, 388] width 167 height 52
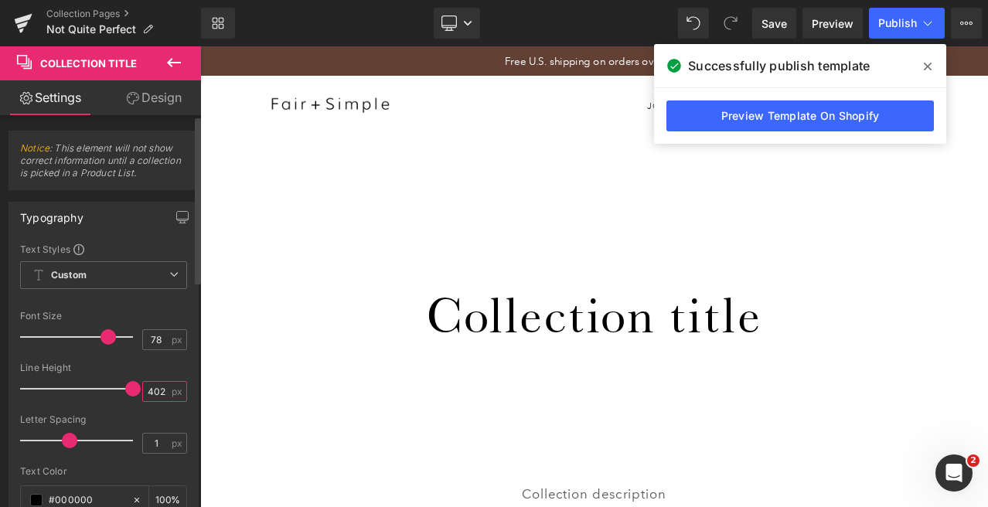
click at [157, 393] on input "402" at bounding box center [156, 391] width 27 height 19
type input "40"
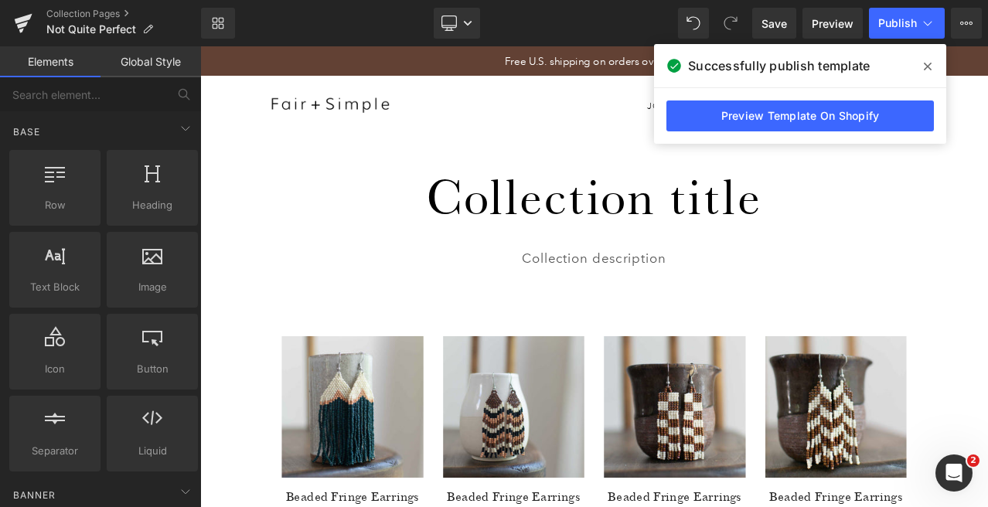
click at [150, 60] on link "Global Style" at bounding box center [150, 61] width 100 height 31
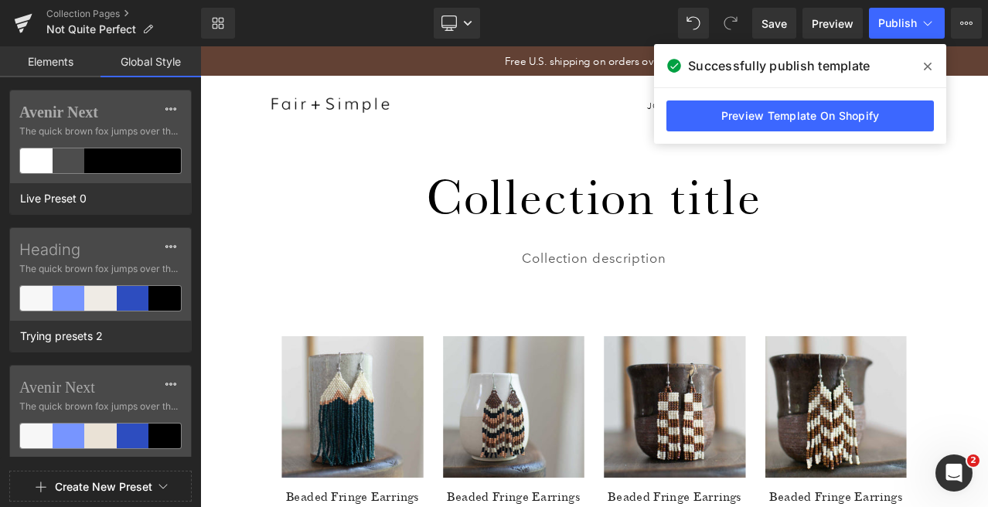
click at [64, 62] on link "Elements" at bounding box center [50, 61] width 100 height 31
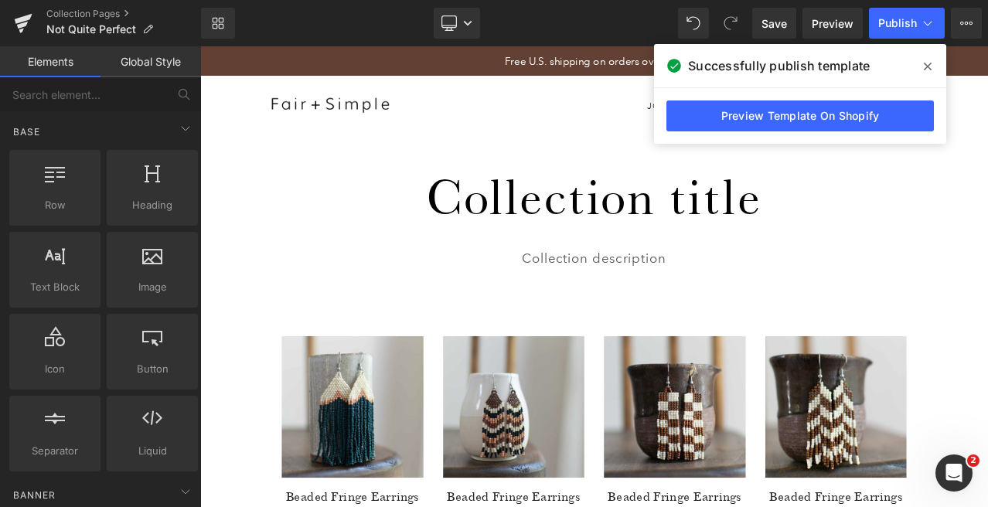
click at [141, 67] on link "Global Style" at bounding box center [150, 61] width 100 height 31
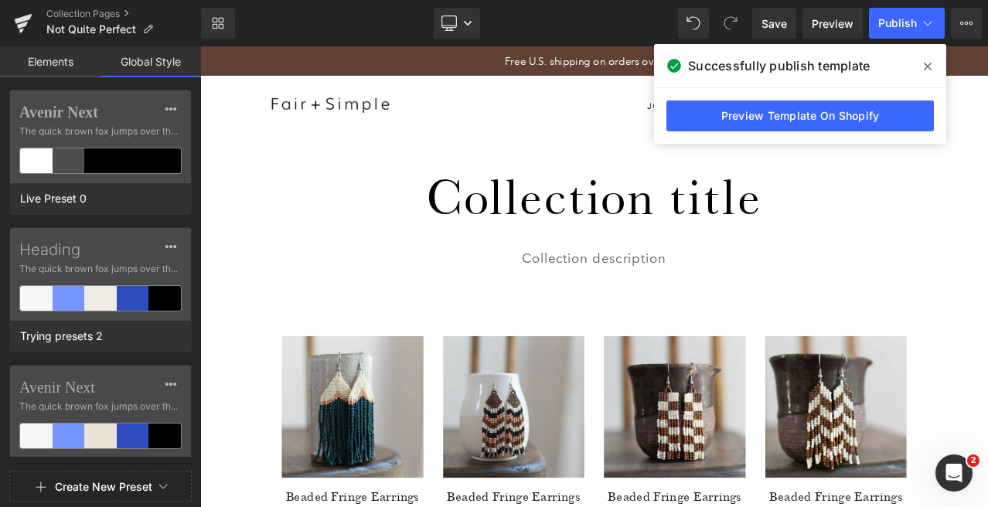
click at [60, 66] on link "Elements" at bounding box center [50, 61] width 100 height 31
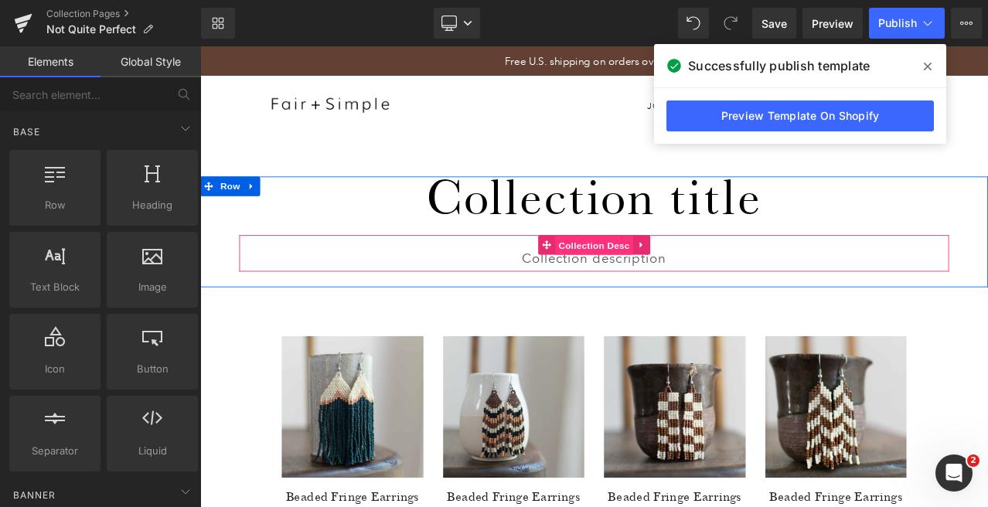
click at [668, 282] on span "Collection Desc" at bounding box center [667, 282] width 93 height 23
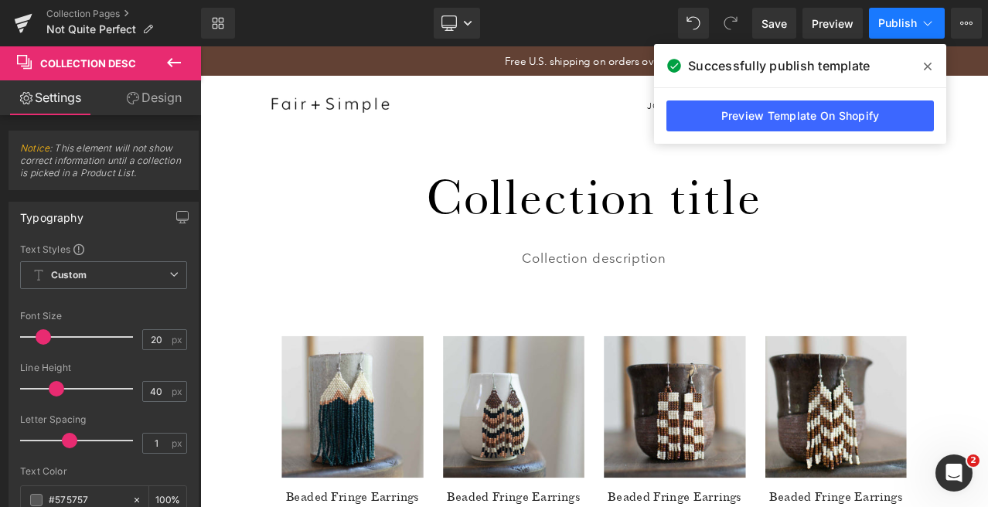
click at [895, 22] on span "Publish" at bounding box center [897, 23] width 39 height 12
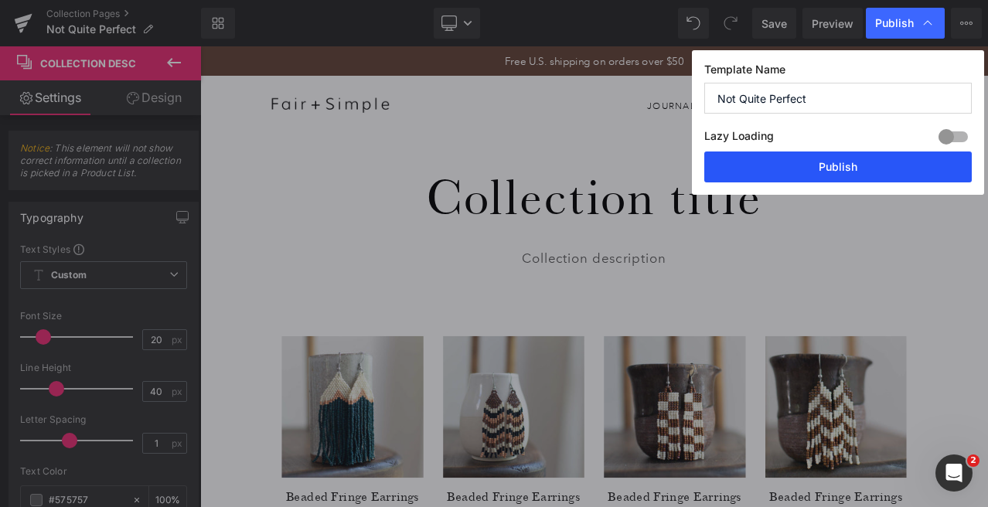
click at [836, 180] on button "Publish" at bounding box center [837, 166] width 267 height 31
